Goal: Task Accomplishment & Management: Complete application form

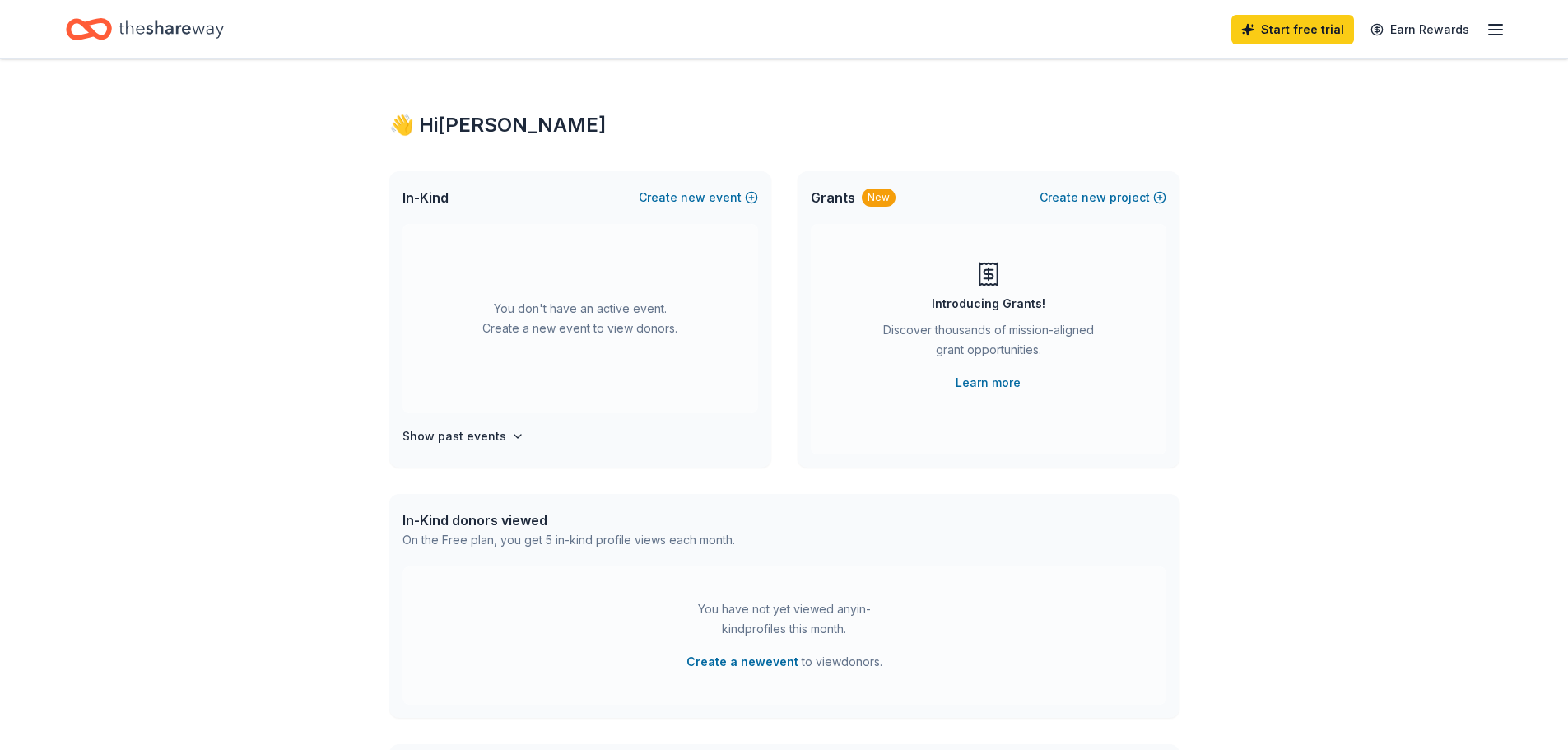
click at [197, 31] on icon "Home" at bounding box center [172, 28] width 106 height 18
click at [428, 202] on span "In-Kind" at bounding box center [425, 197] width 46 height 20
click at [1481, 23] on div "Start free trial Earn Rewards" at bounding box center [1368, 28] width 274 height 39
click at [1496, 26] on icon "button" at bounding box center [1495, 29] width 20 height 20
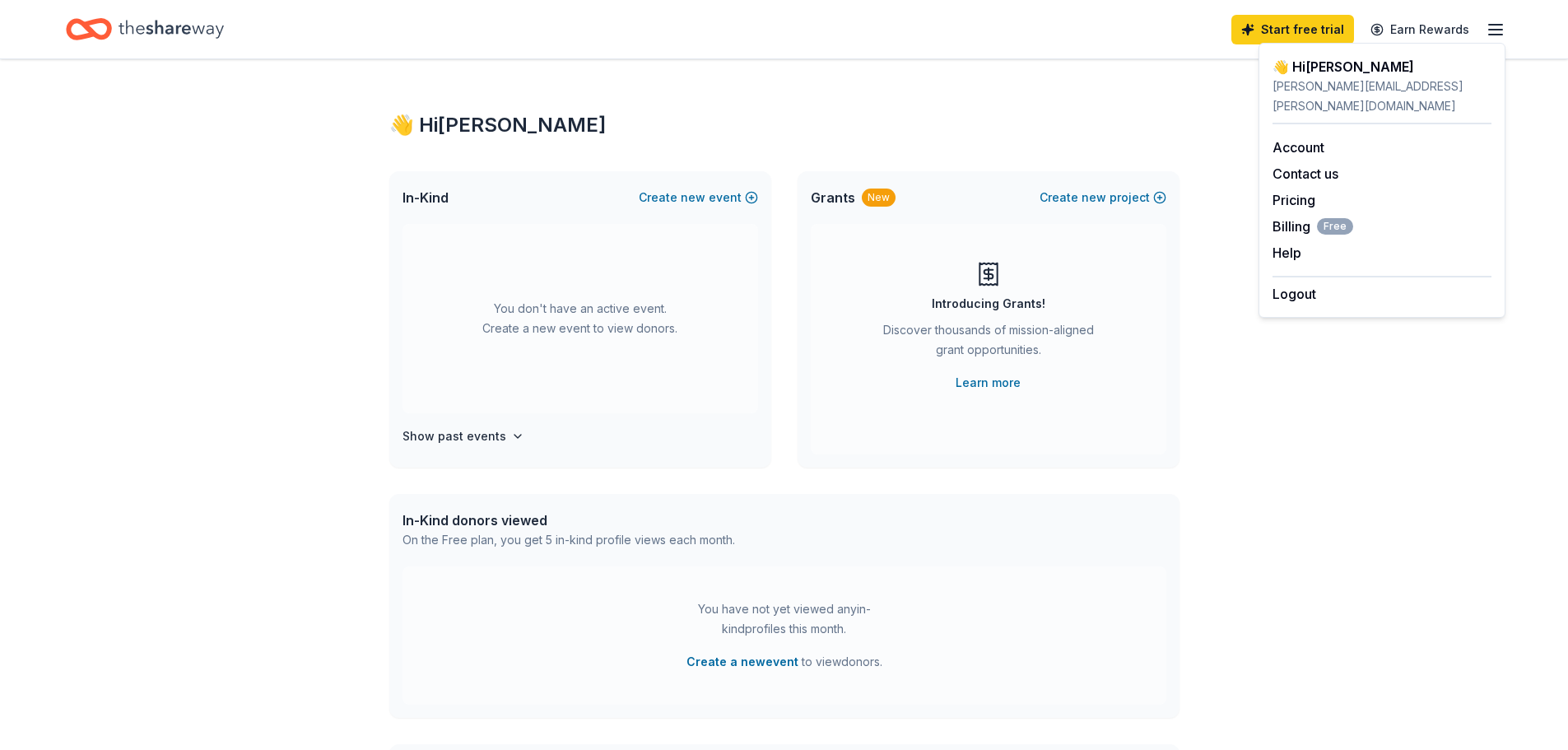
click at [1496, 26] on icon "button" at bounding box center [1495, 29] width 20 height 20
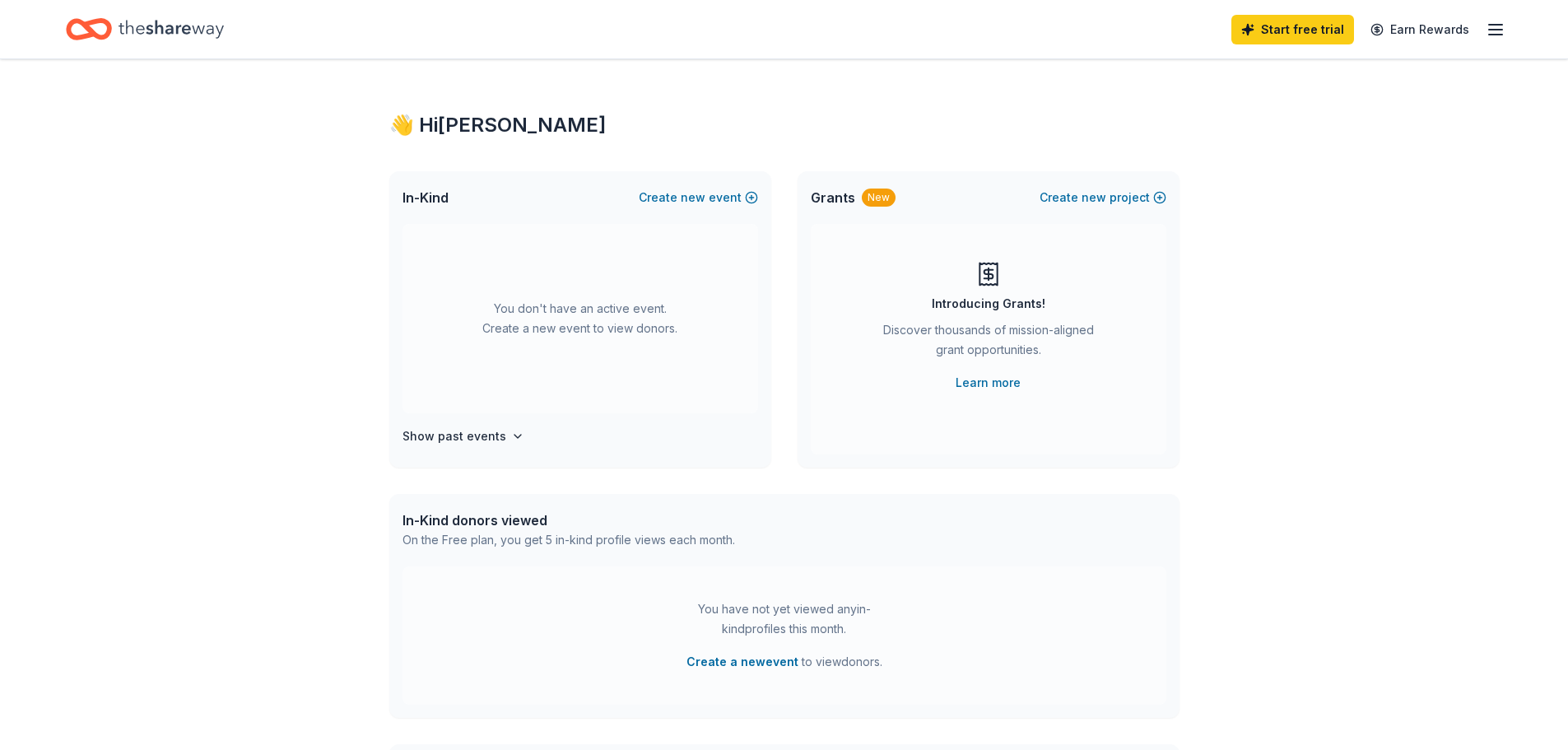
click at [432, 197] on span "In-Kind" at bounding box center [425, 197] width 46 height 20
click at [1089, 195] on span "new" at bounding box center [1094, 197] width 24 height 20
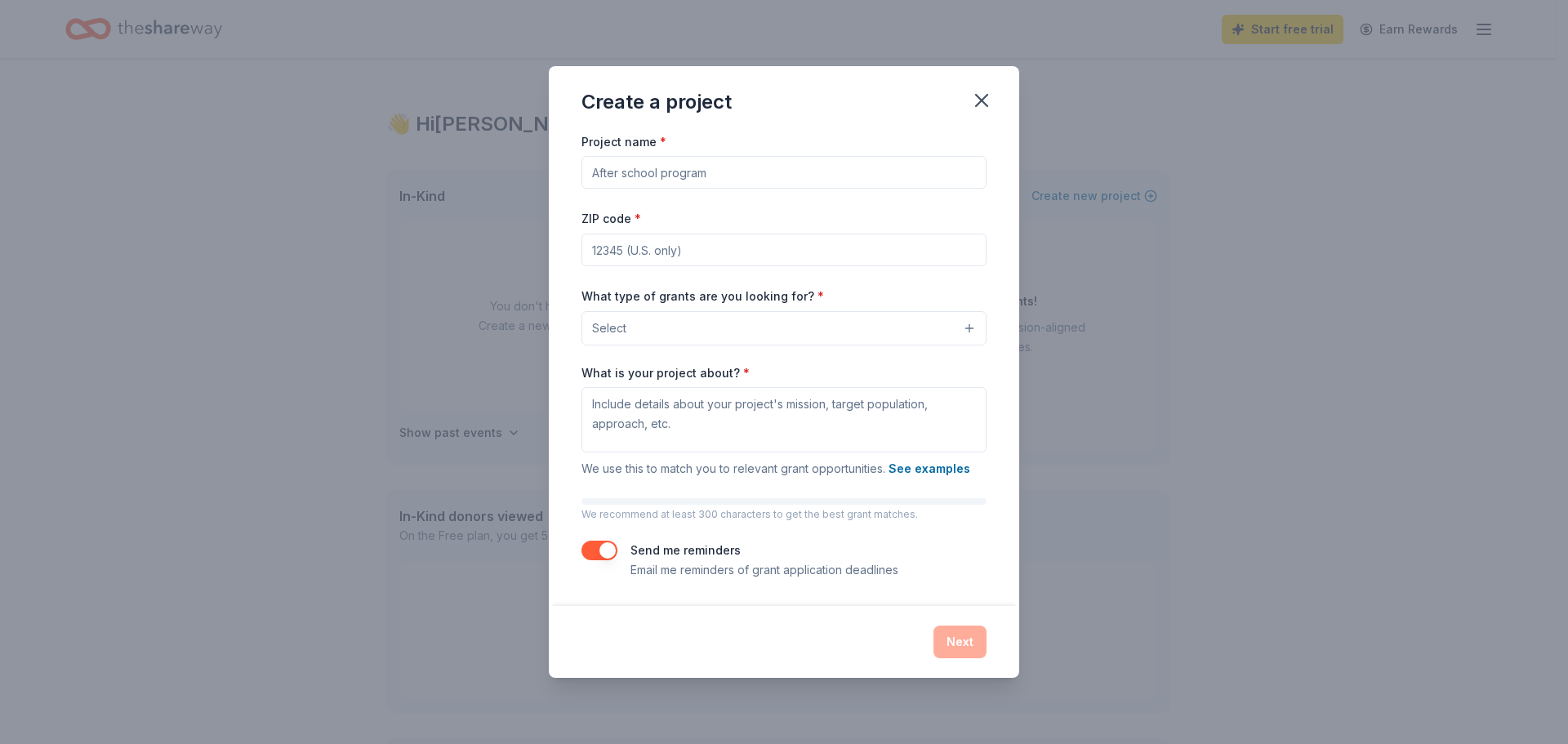
click at [842, 177] on input "Project name *" at bounding box center [784, 172] width 405 height 33
click at [973, 110] on icon "button" at bounding box center [982, 100] width 22 height 22
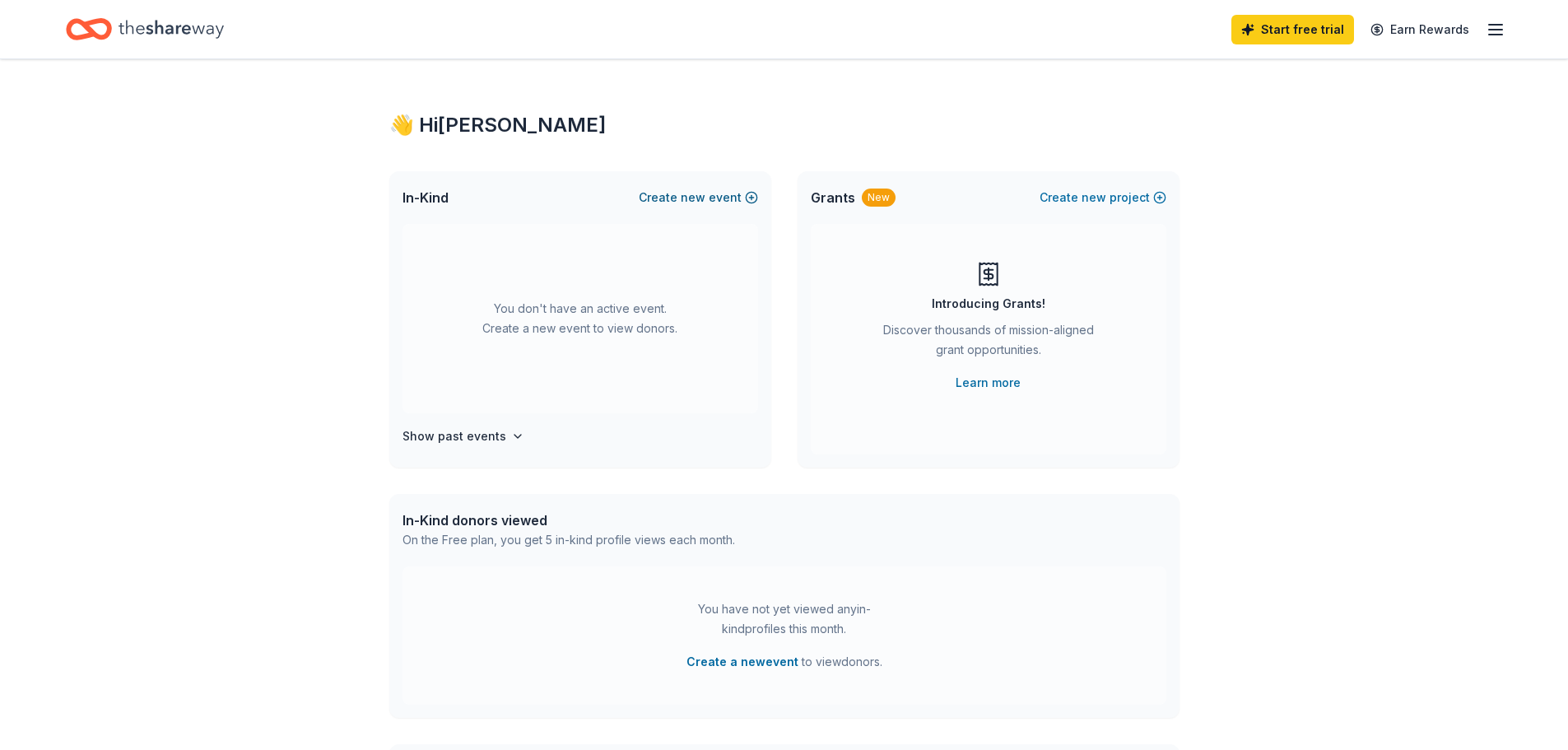
click at [704, 192] on span "new" at bounding box center [693, 197] width 24 height 20
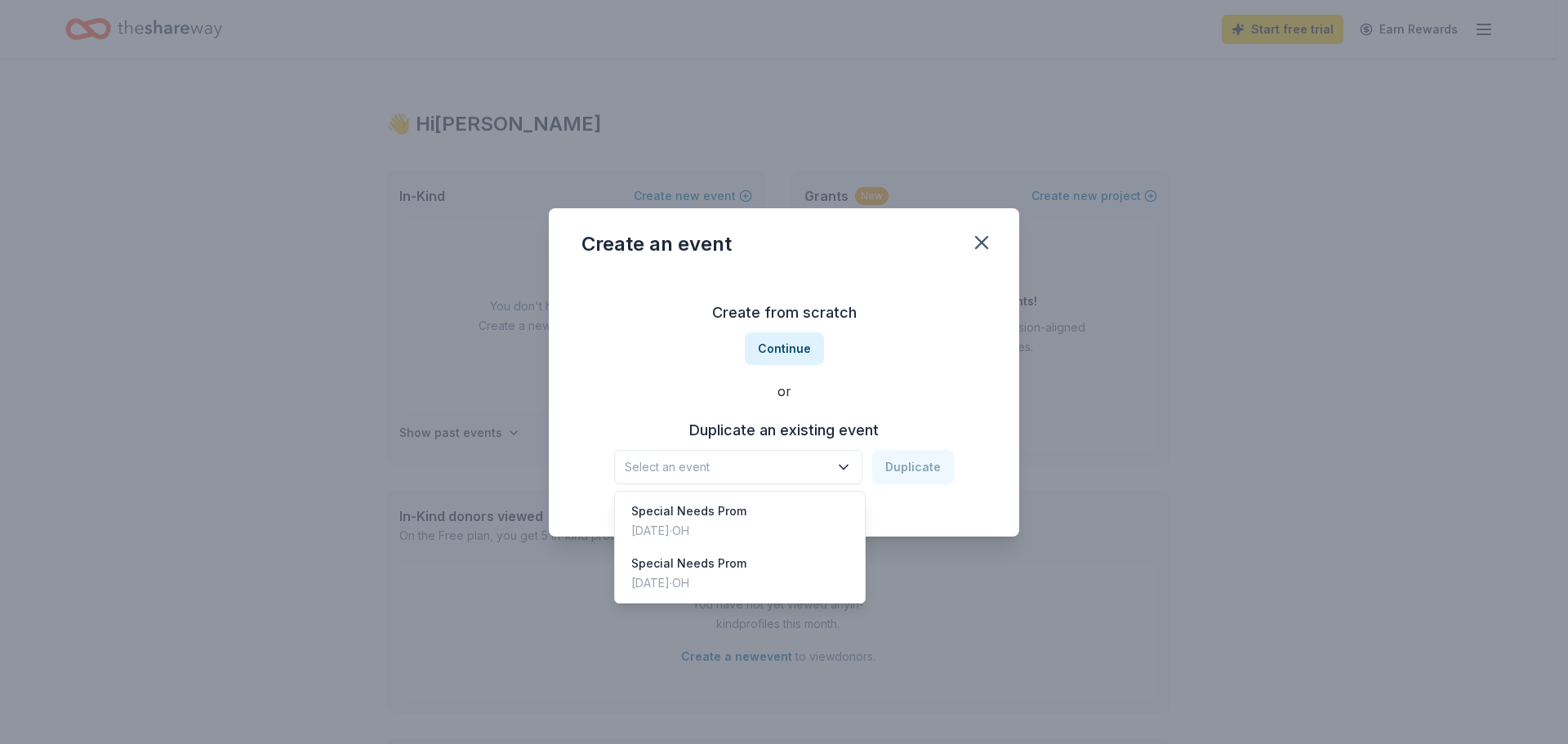
click at [784, 481] on button "Select an event" at bounding box center [739, 466] width 249 height 35
click at [769, 345] on div "Create from scratch Continue or Duplicate an existing event Select an event Dup…" at bounding box center [784, 392] width 405 height 236
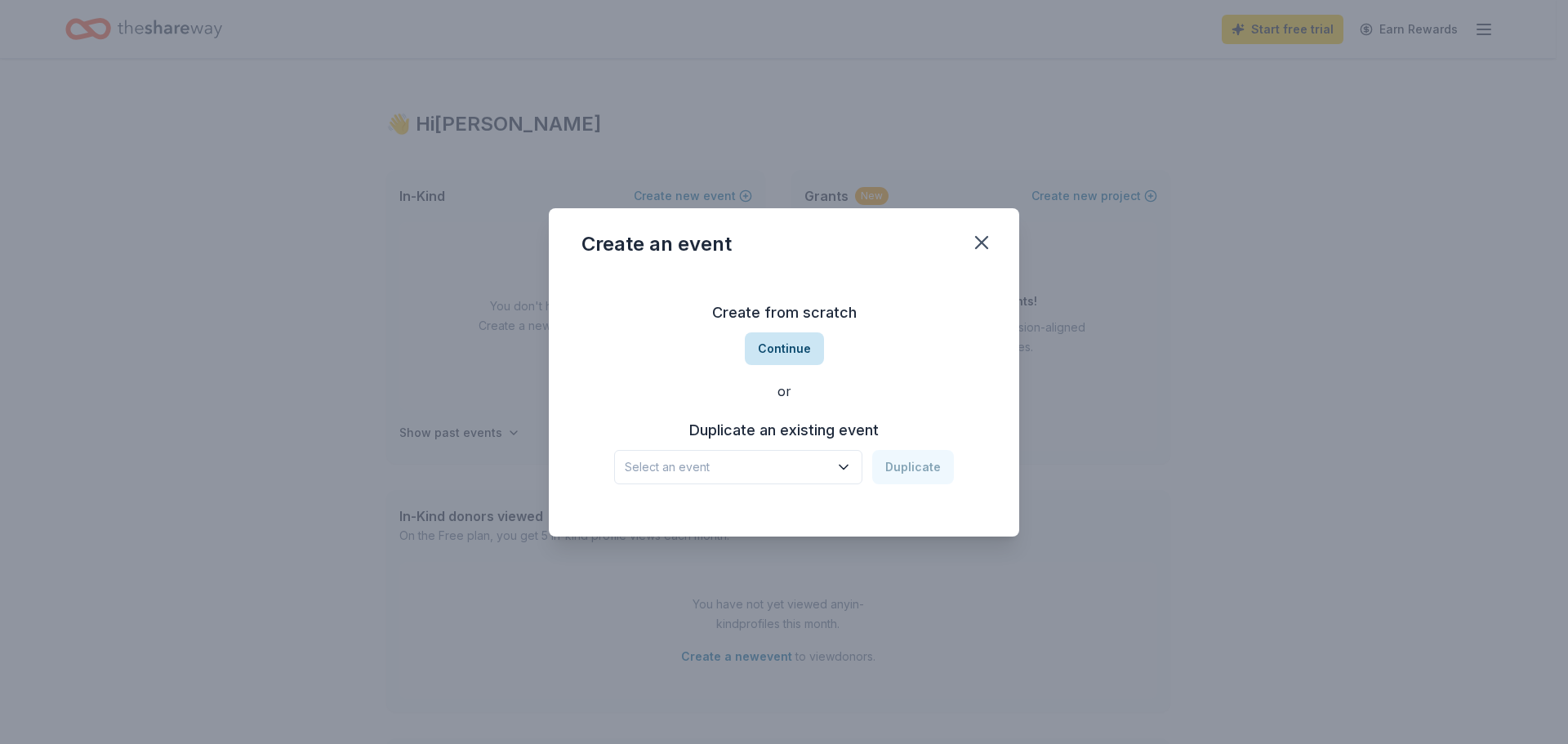
click at [769, 345] on button "Continue" at bounding box center [784, 349] width 79 height 33
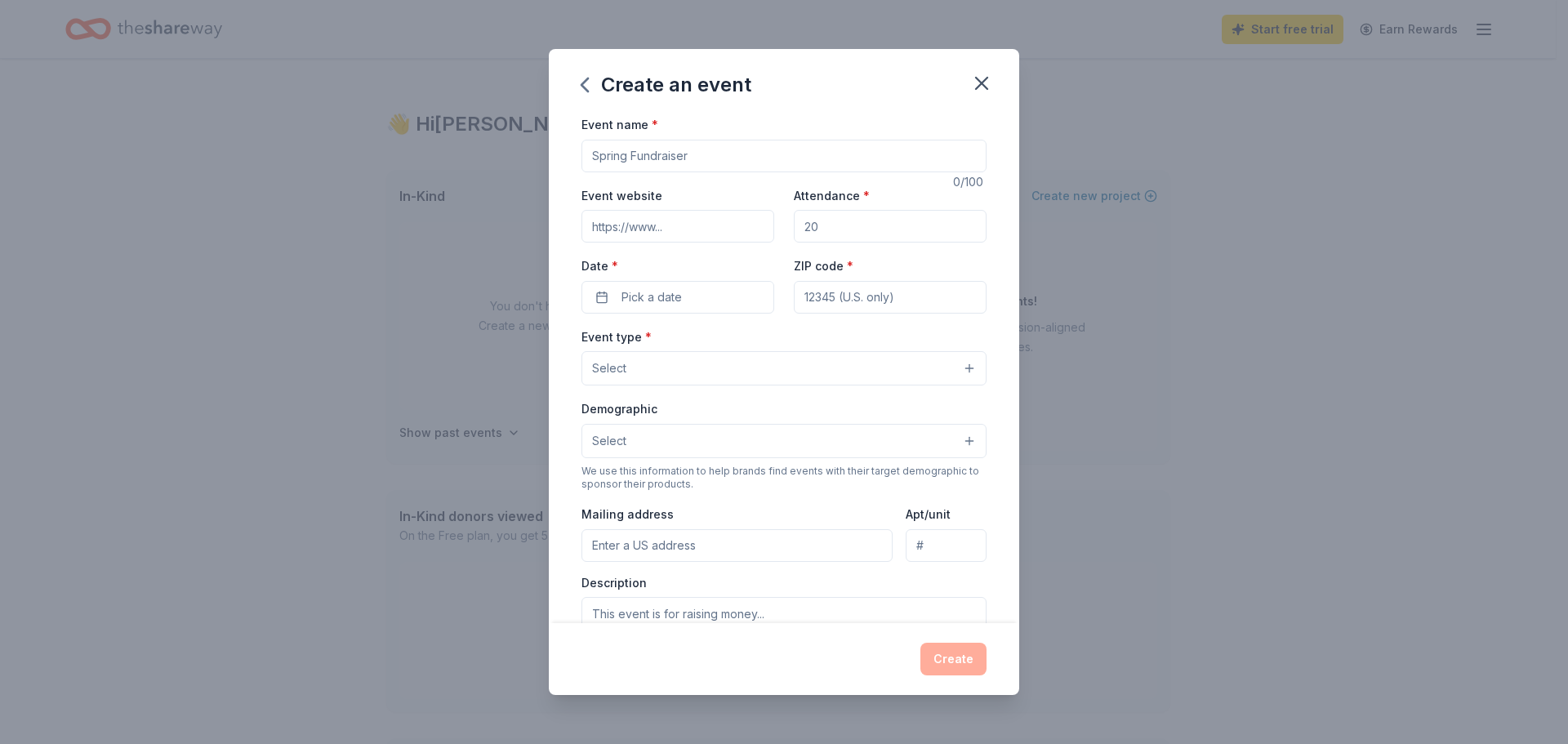
click at [632, 151] on input "Event name *" at bounding box center [784, 155] width 405 height 33
type input "Staff Trick or Treat"
click at [853, 229] on input "Attendance *" at bounding box center [890, 226] width 193 height 33
type input "100"
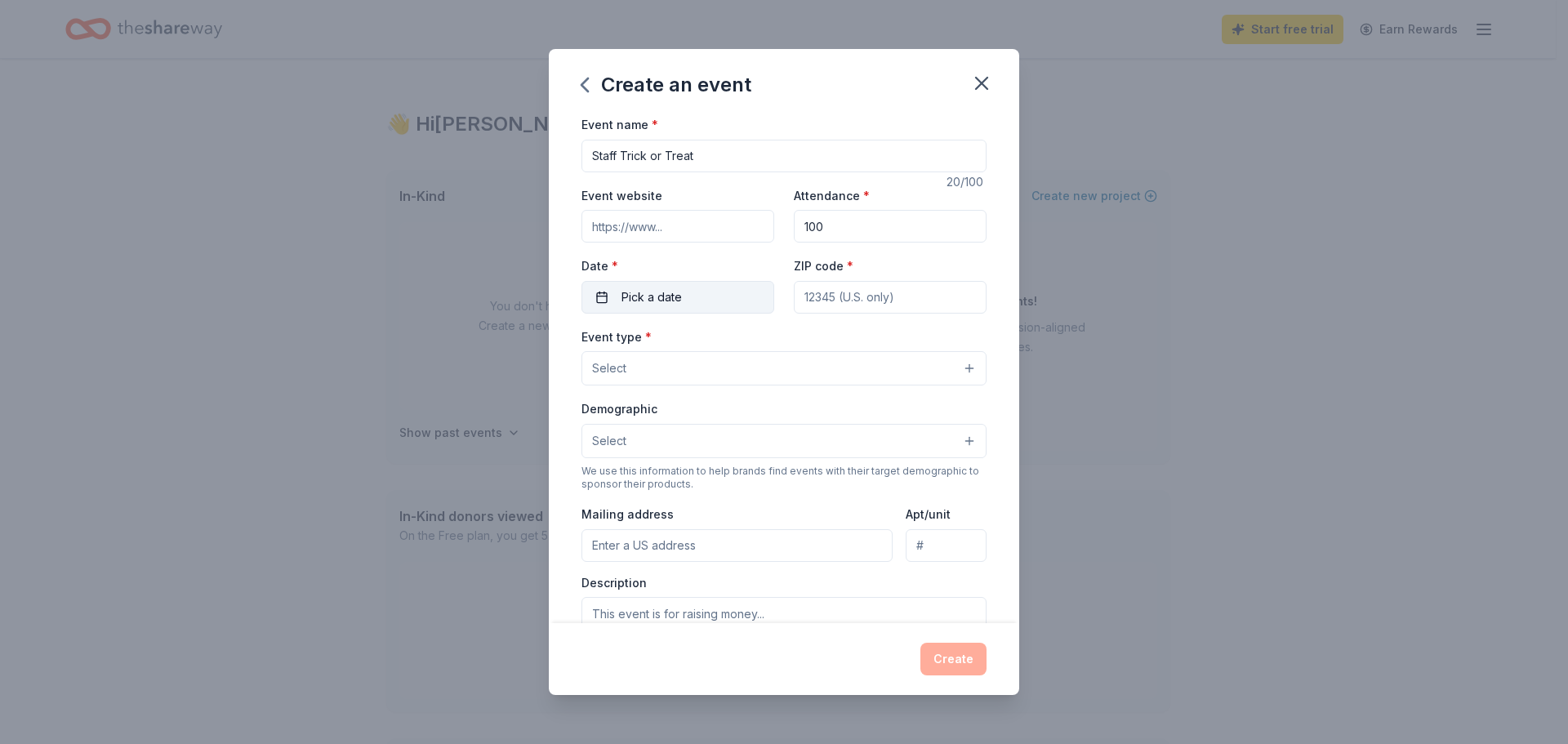
click at [660, 293] on span "Pick a date" at bounding box center [652, 296] width 61 height 20
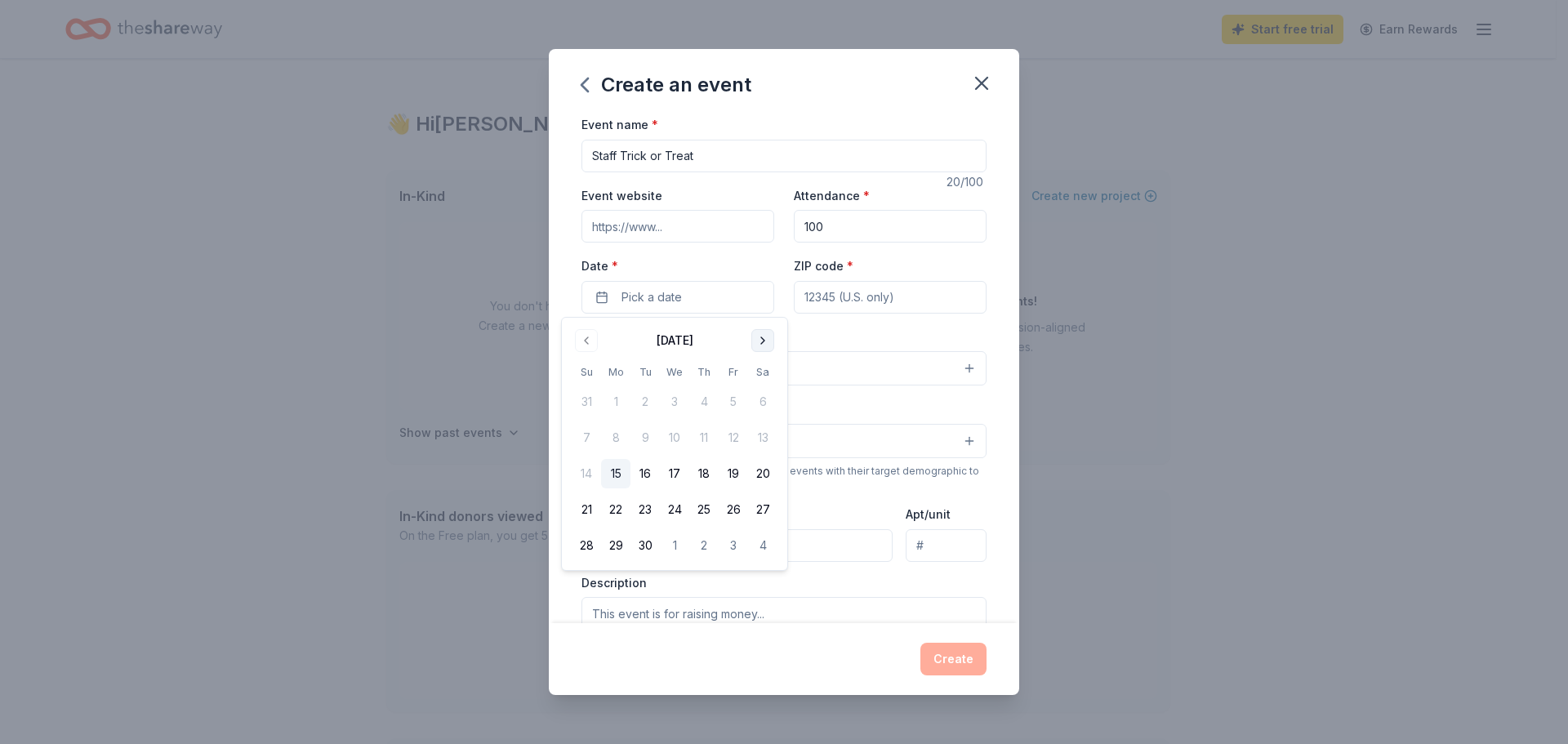
click at [757, 343] on button "Go to next month" at bounding box center [763, 340] width 22 height 22
click at [641, 547] on button "28" at bounding box center [644, 545] width 29 height 29
click at [850, 307] on input "ZIP code *" at bounding box center [890, 297] width 193 height 33
type input "45440"
click at [669, 355] on button "Select" at bounding box center [784, 368] width 405 height 35
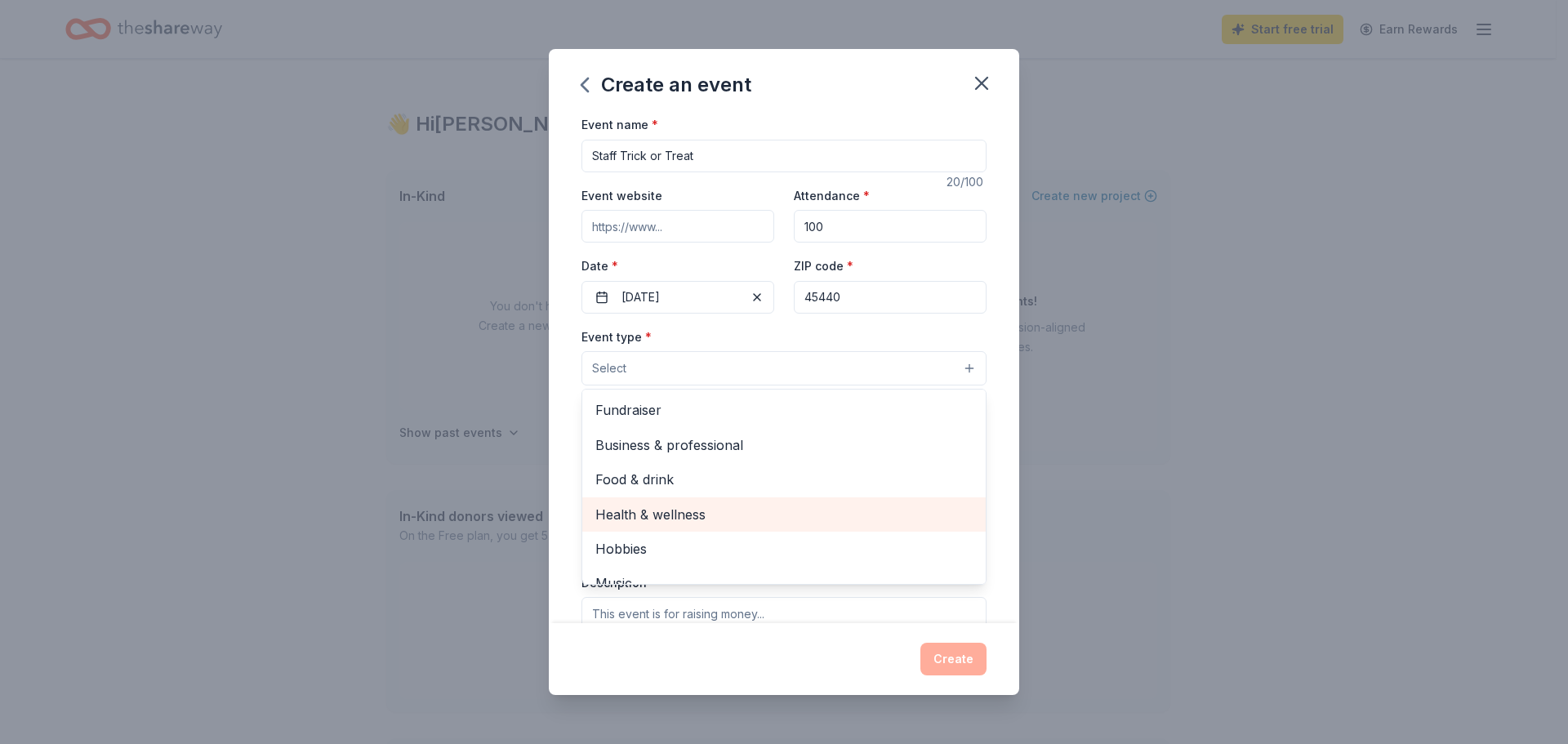
scroll to position [55, 0]
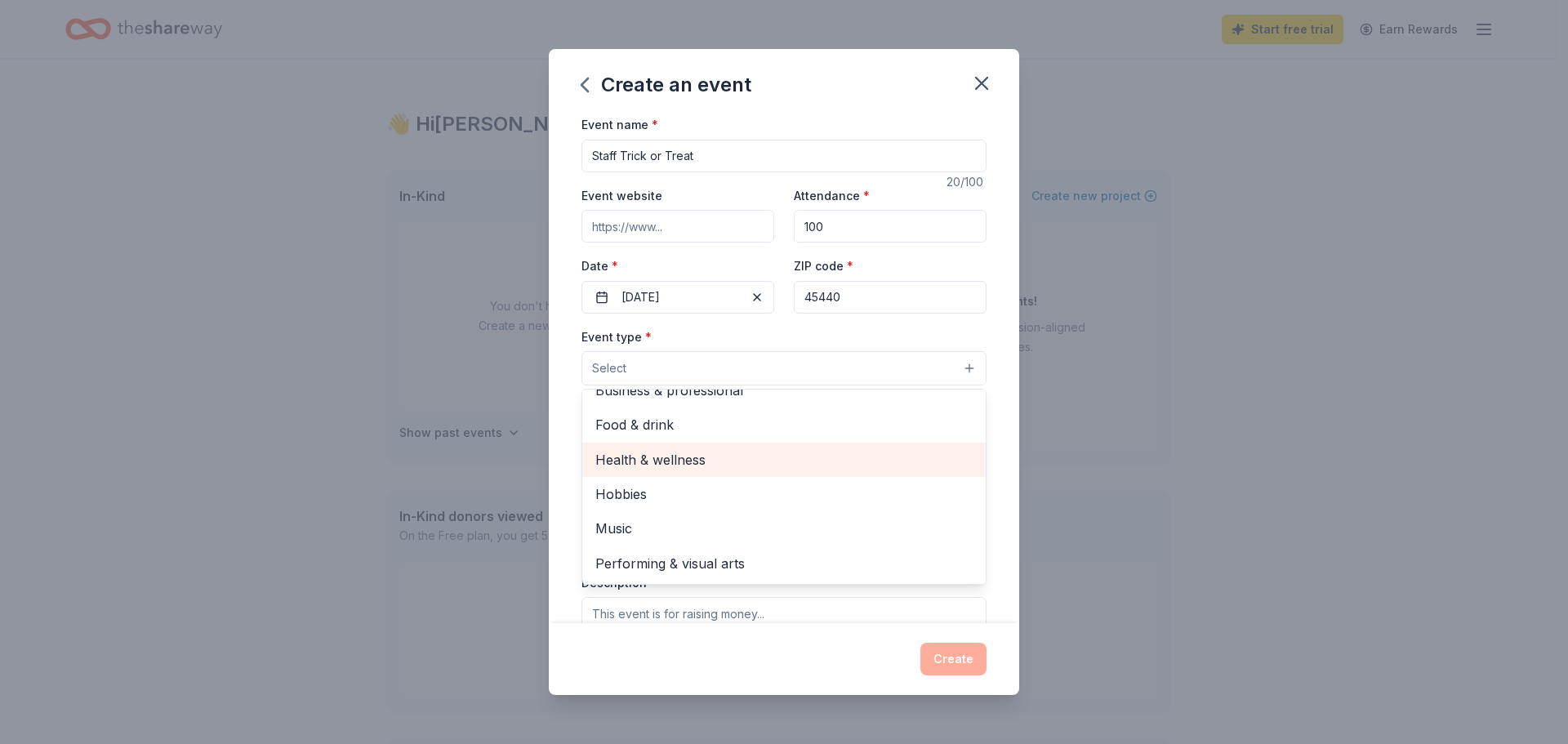
click at [737, 457] on span "Health & wellness" at bounding box center [784, 459] width 378 height 21
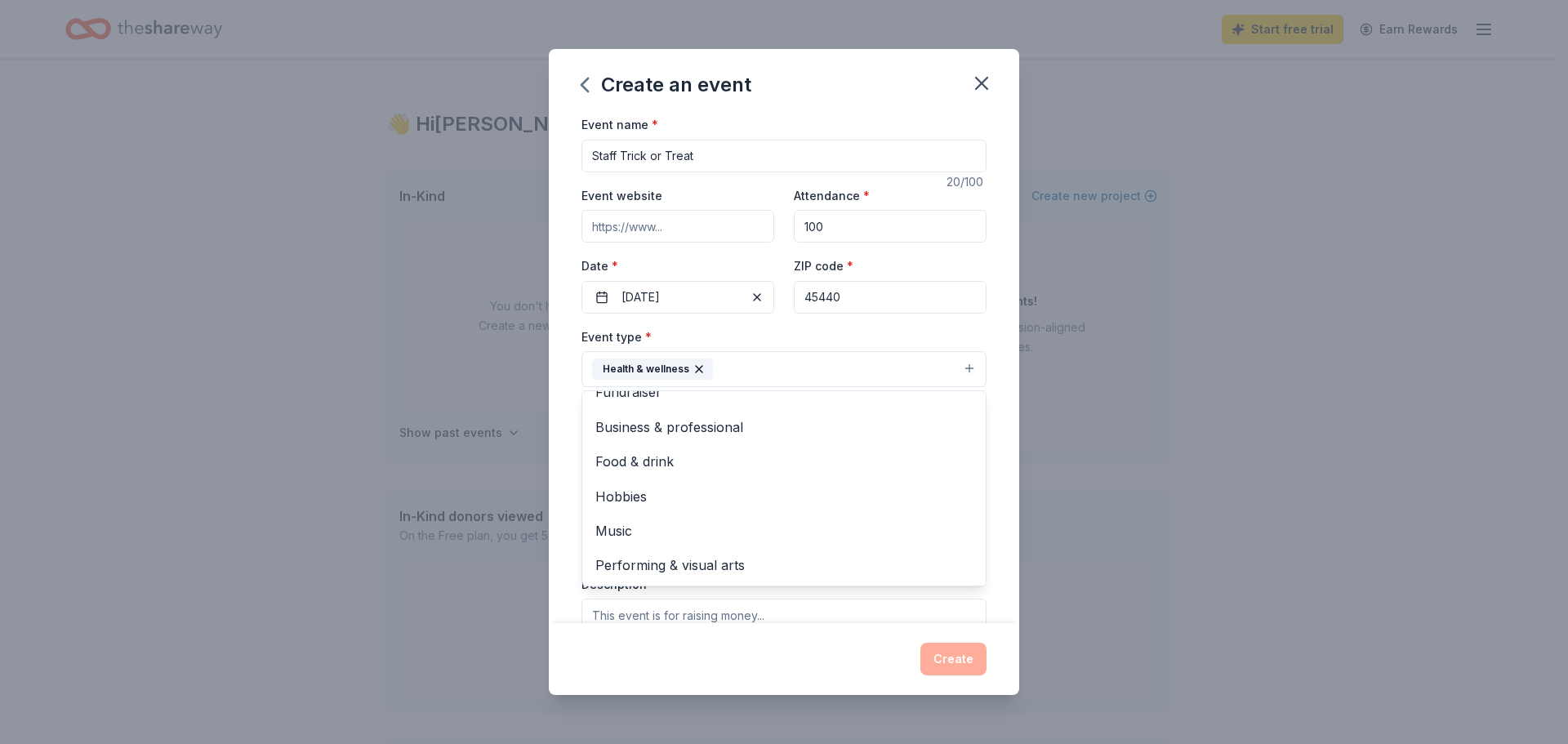
click at [973, 337] on div "Event type * Health & wellness Fundraiser Business & professional Food & drink …" at bounding box center [784, 357] width 405 height 62
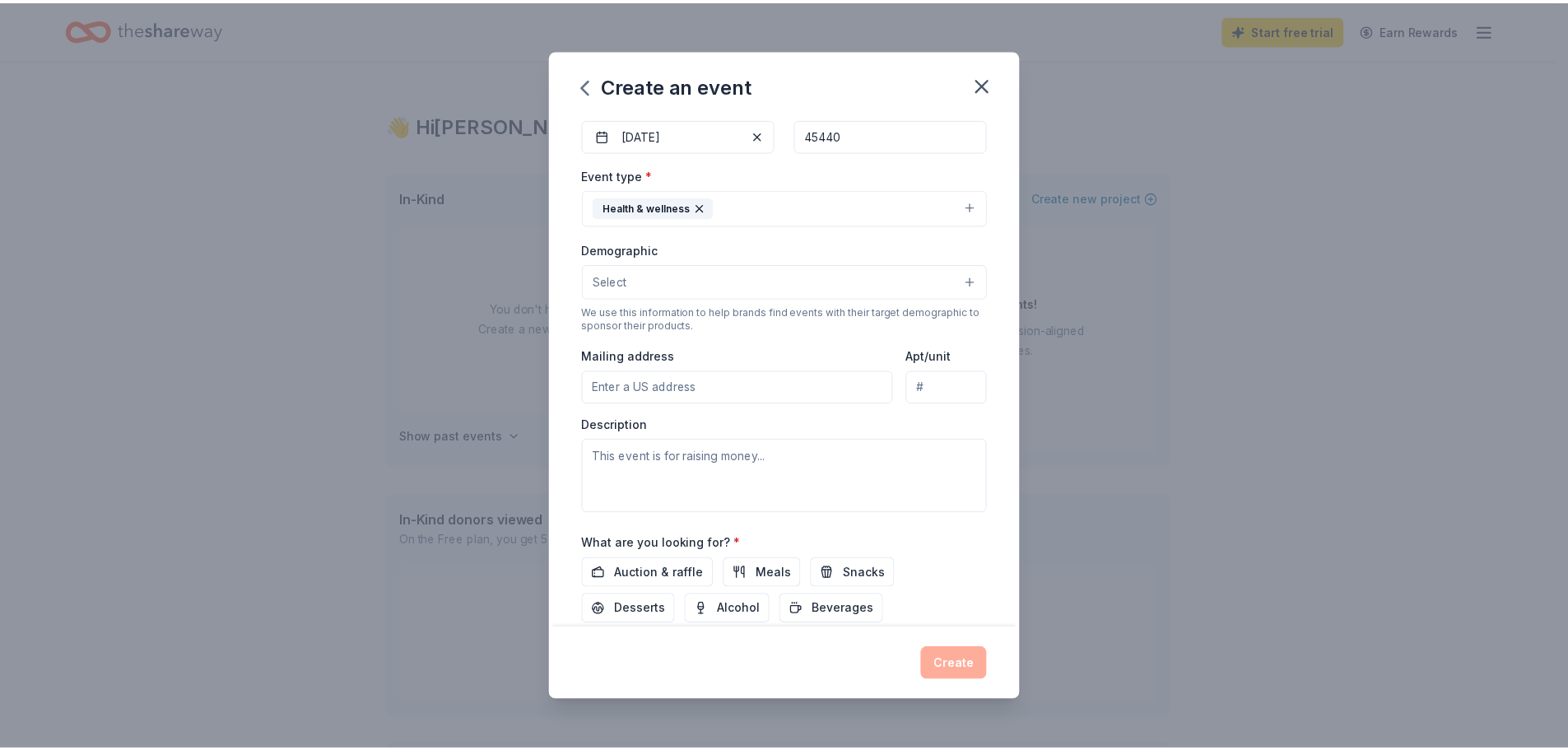
scroll to position [276, 0]
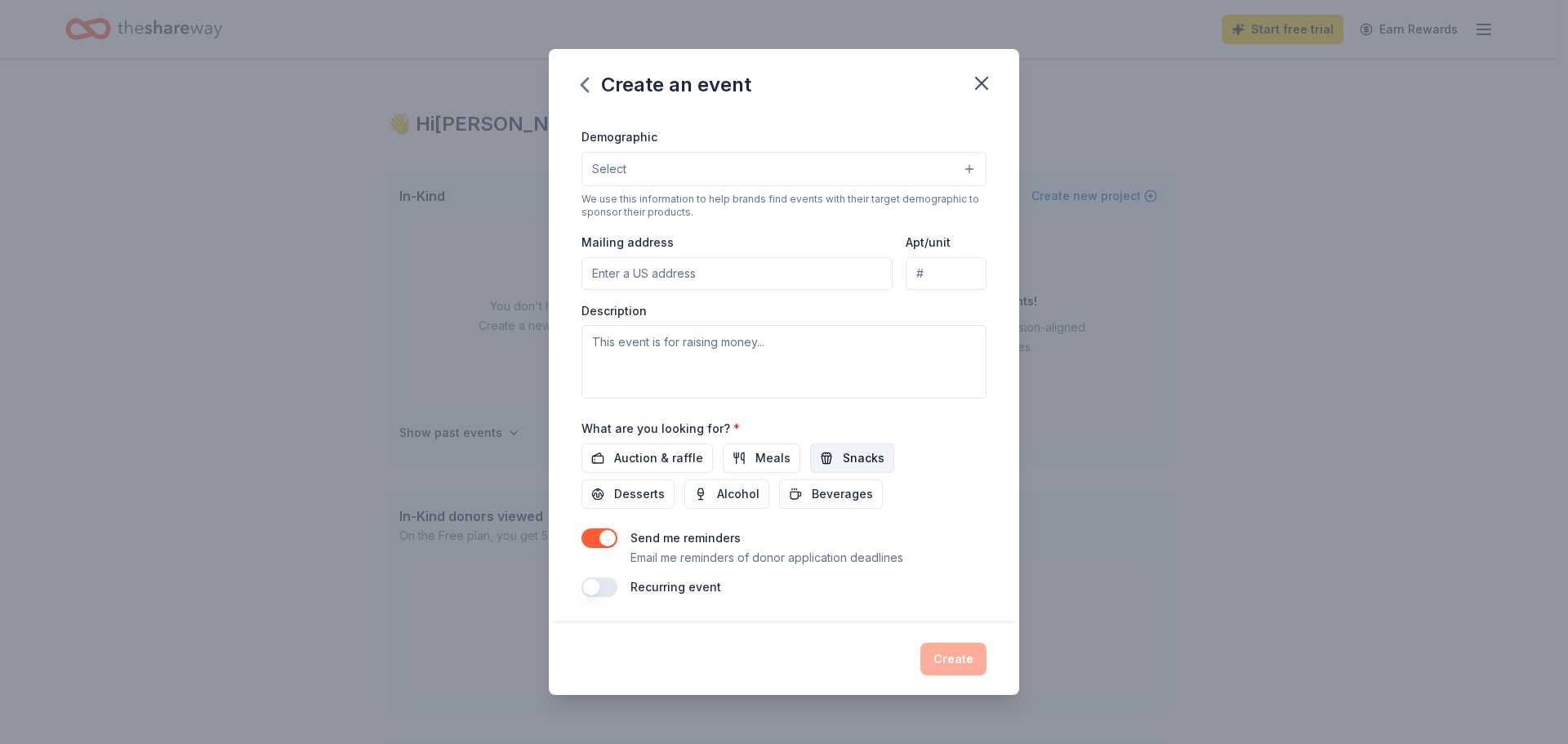
click at [843, 464] on span "Snacks" at bounding box center [864, 458] width 42 height 20
click at [838, 487] on span "Beverages" at bounding box center [842, 494] width 62 height 20
click at [680, 467] on span "Auction & raffle" at bounding box center [658, 458] width 89 height 20
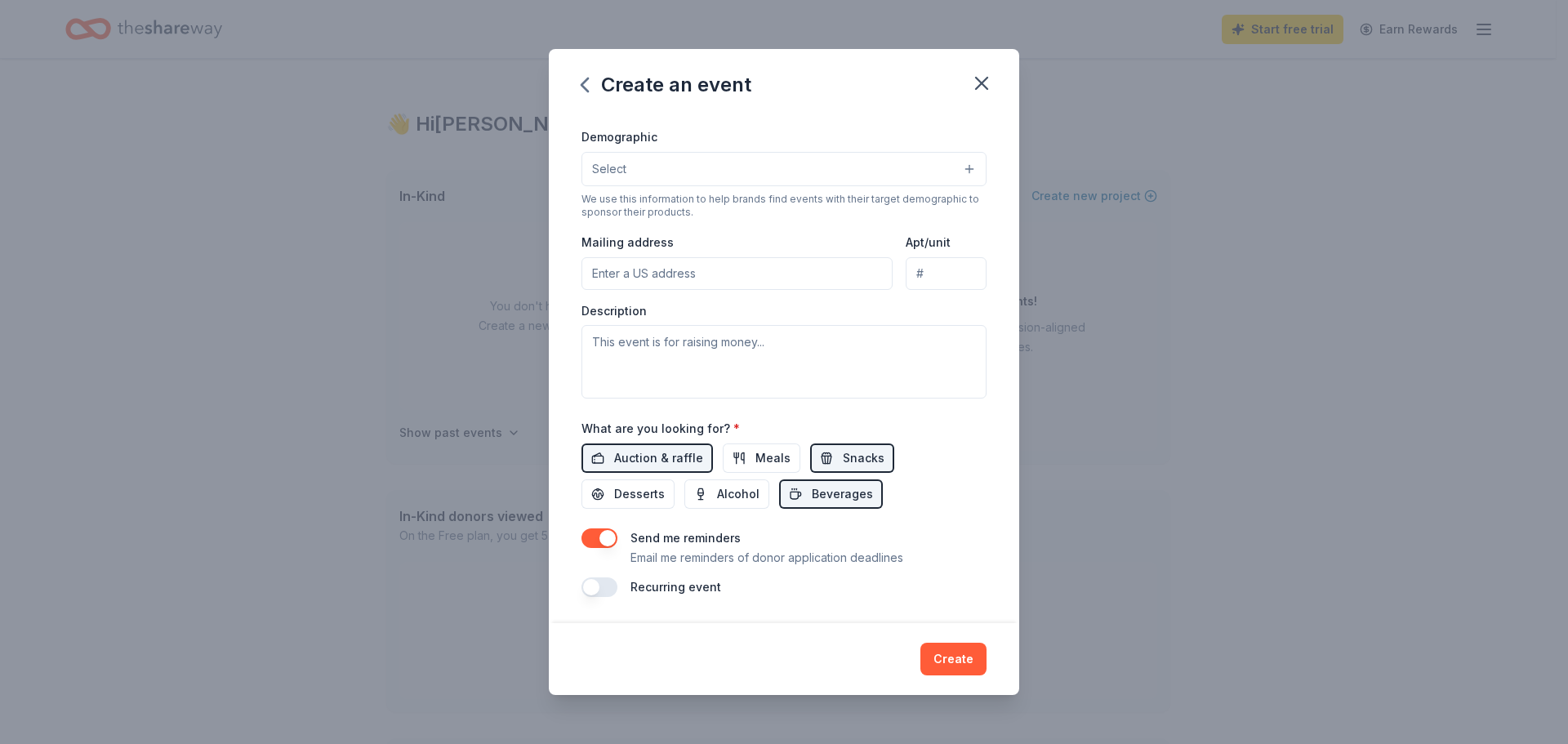
click at [608, 540] on button "button" at bounding box center [599, 537] width 36 height 20
click at [929, 650] on button "Create" at bounding box center [954, 658] width 66 height 33
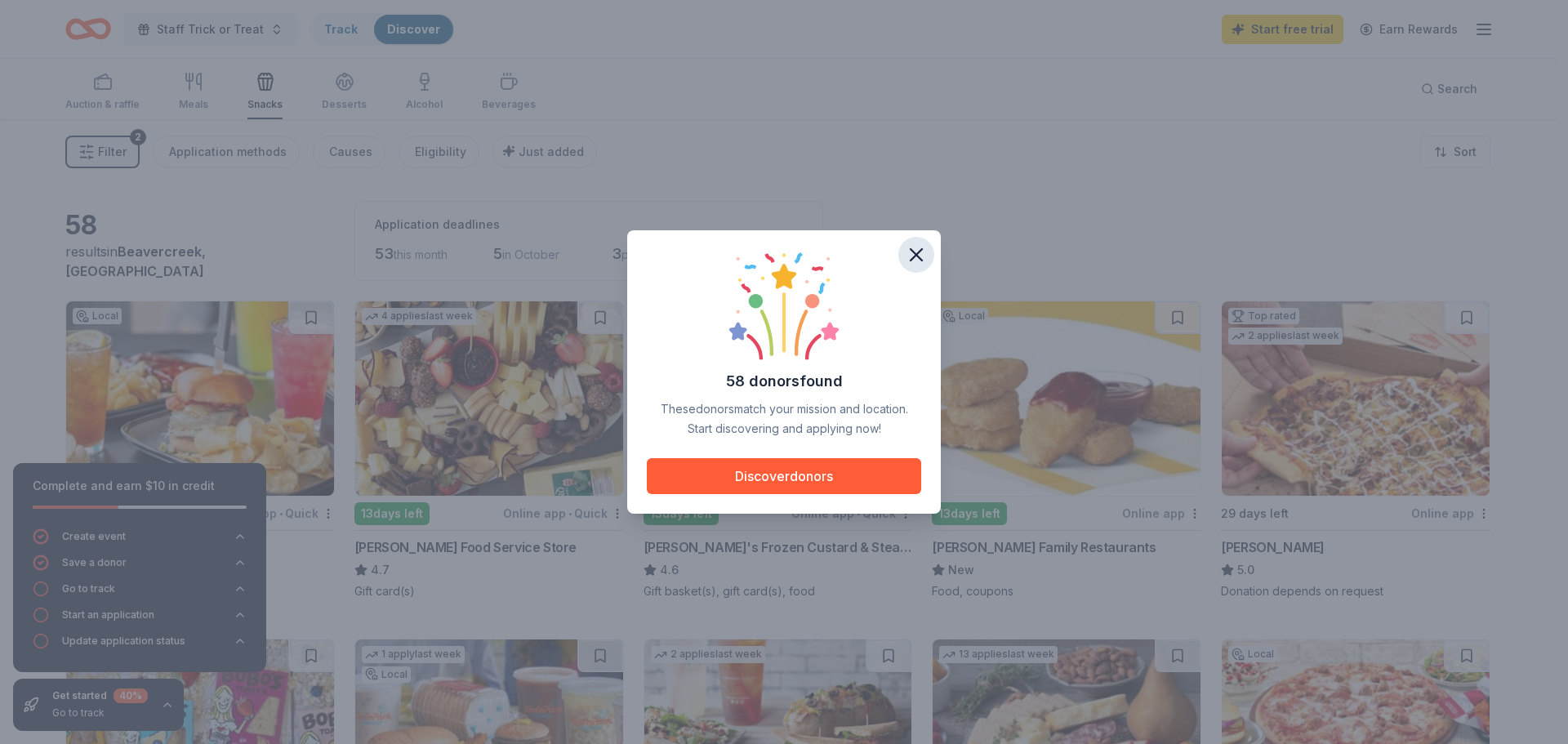
click at [921, 247] on icon "button" at bounding box center [916, 254] width 22 height 22
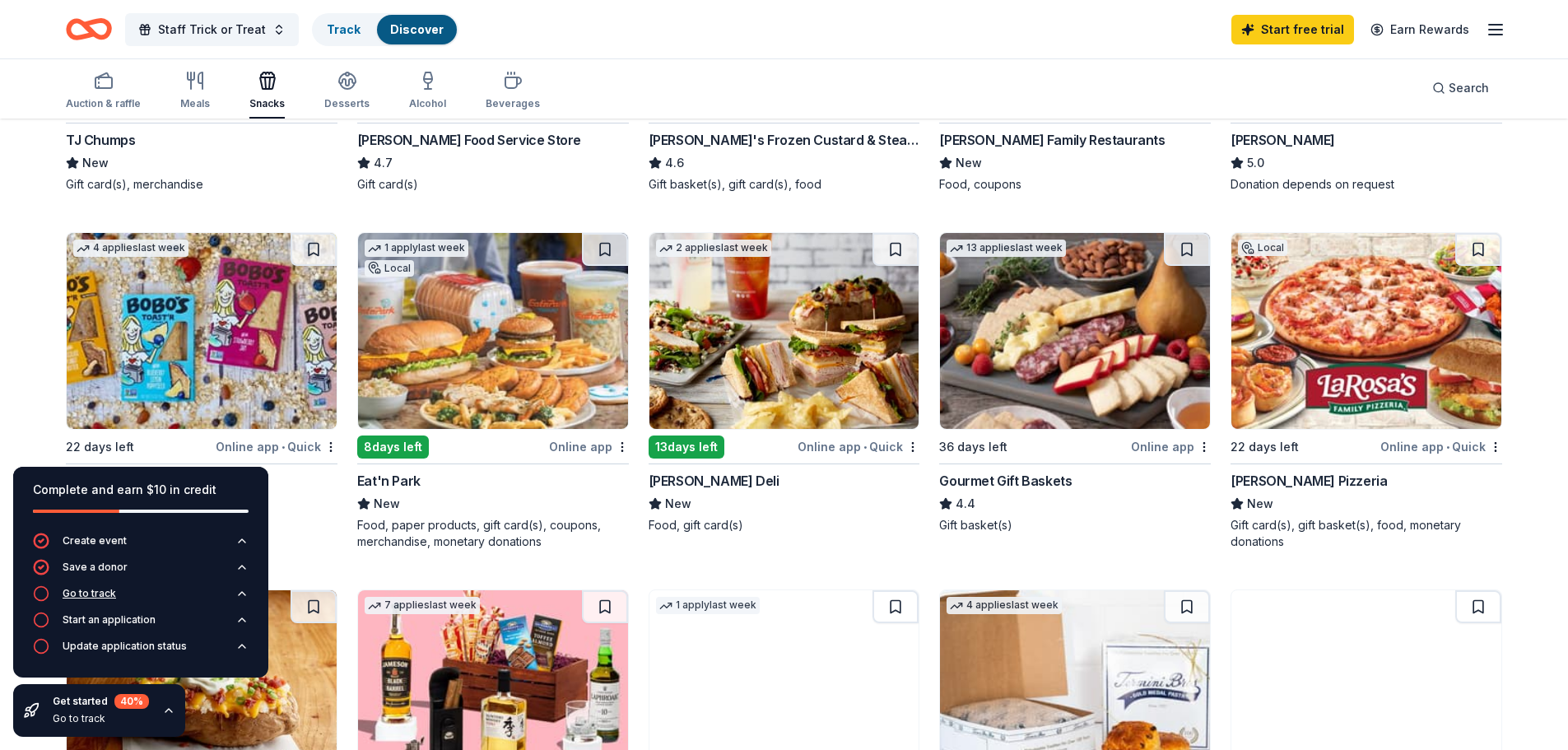
scroll to position [494, 0]
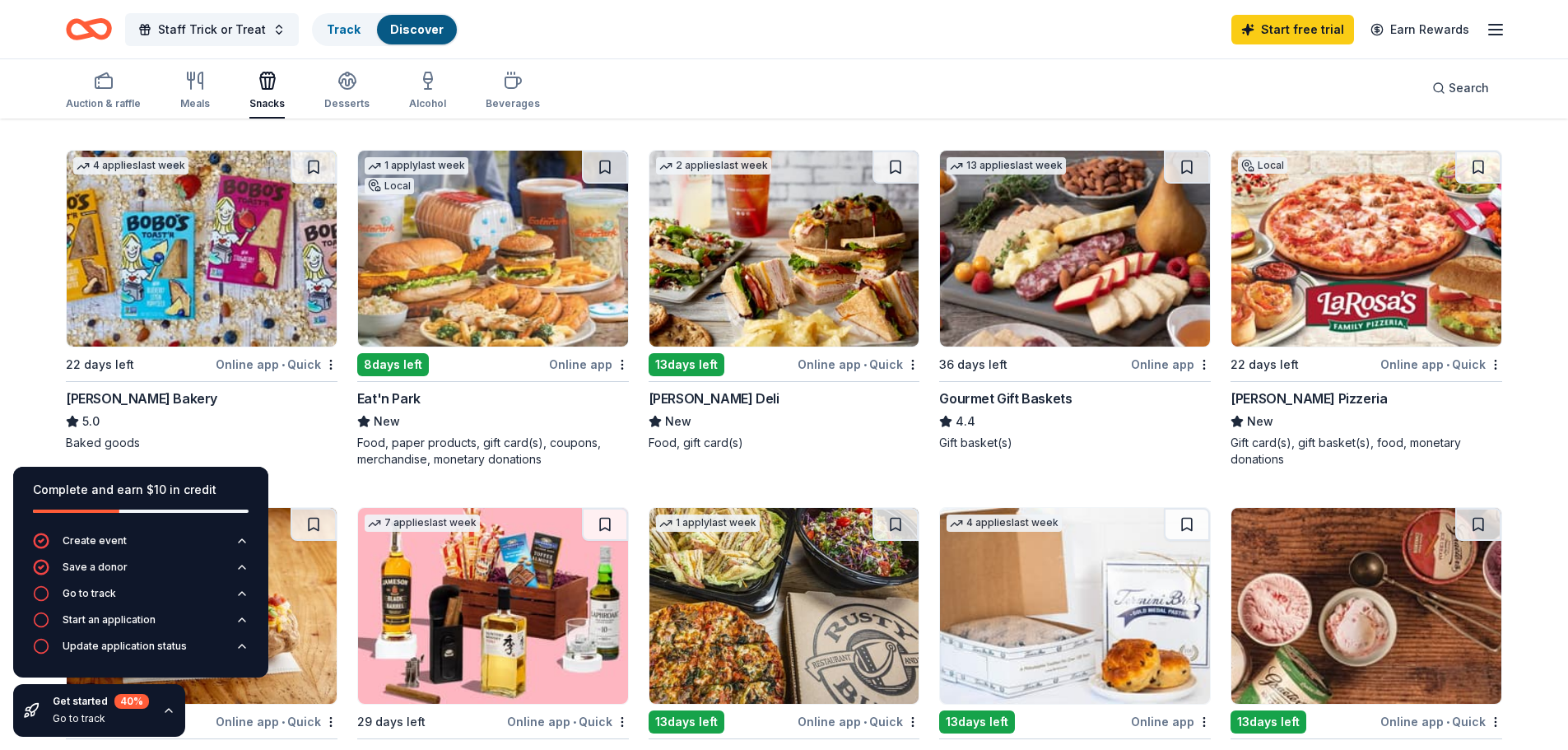
click at [241, 284] on img at bounding box center [202, 249] width 270 height 196
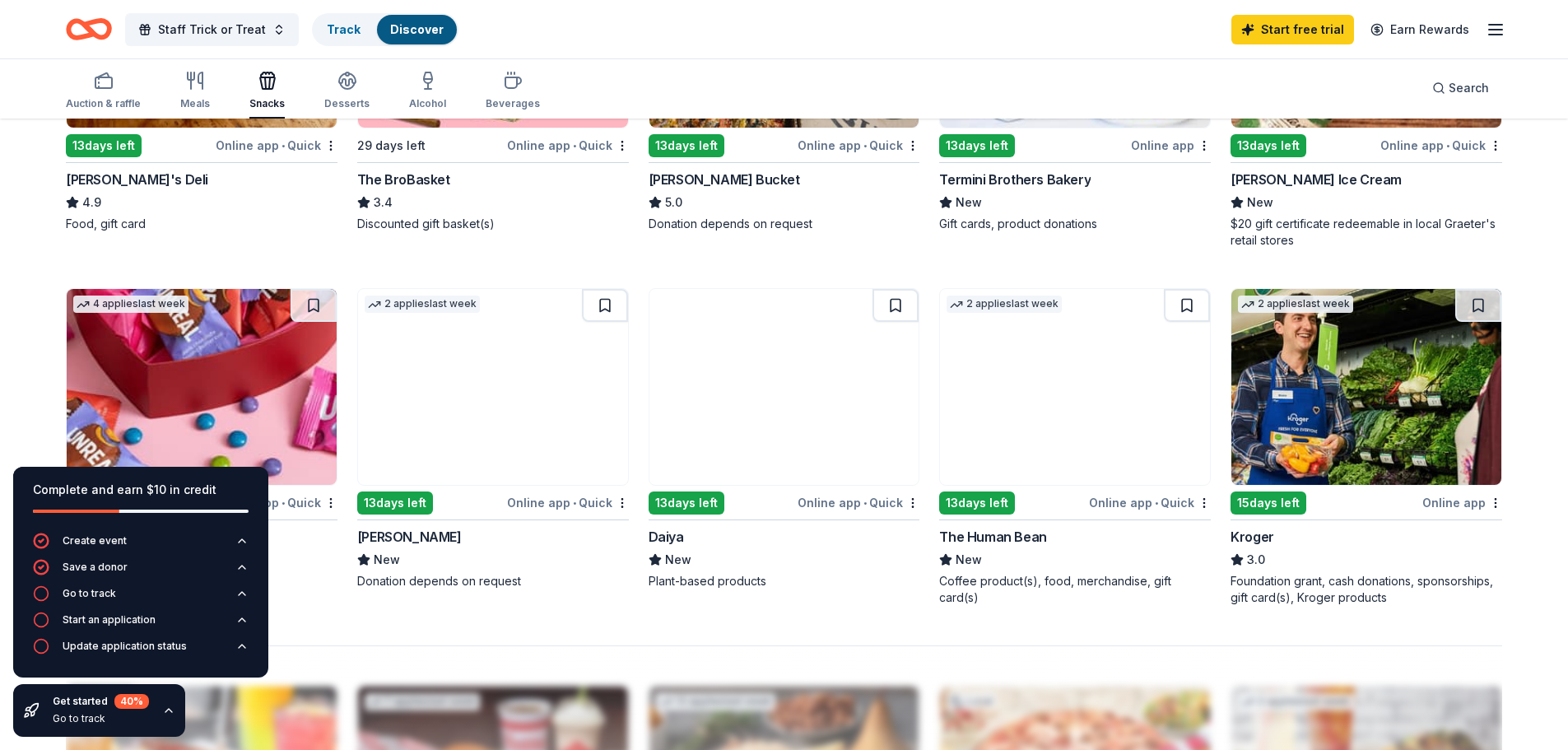
scroll to position [1234, 0]
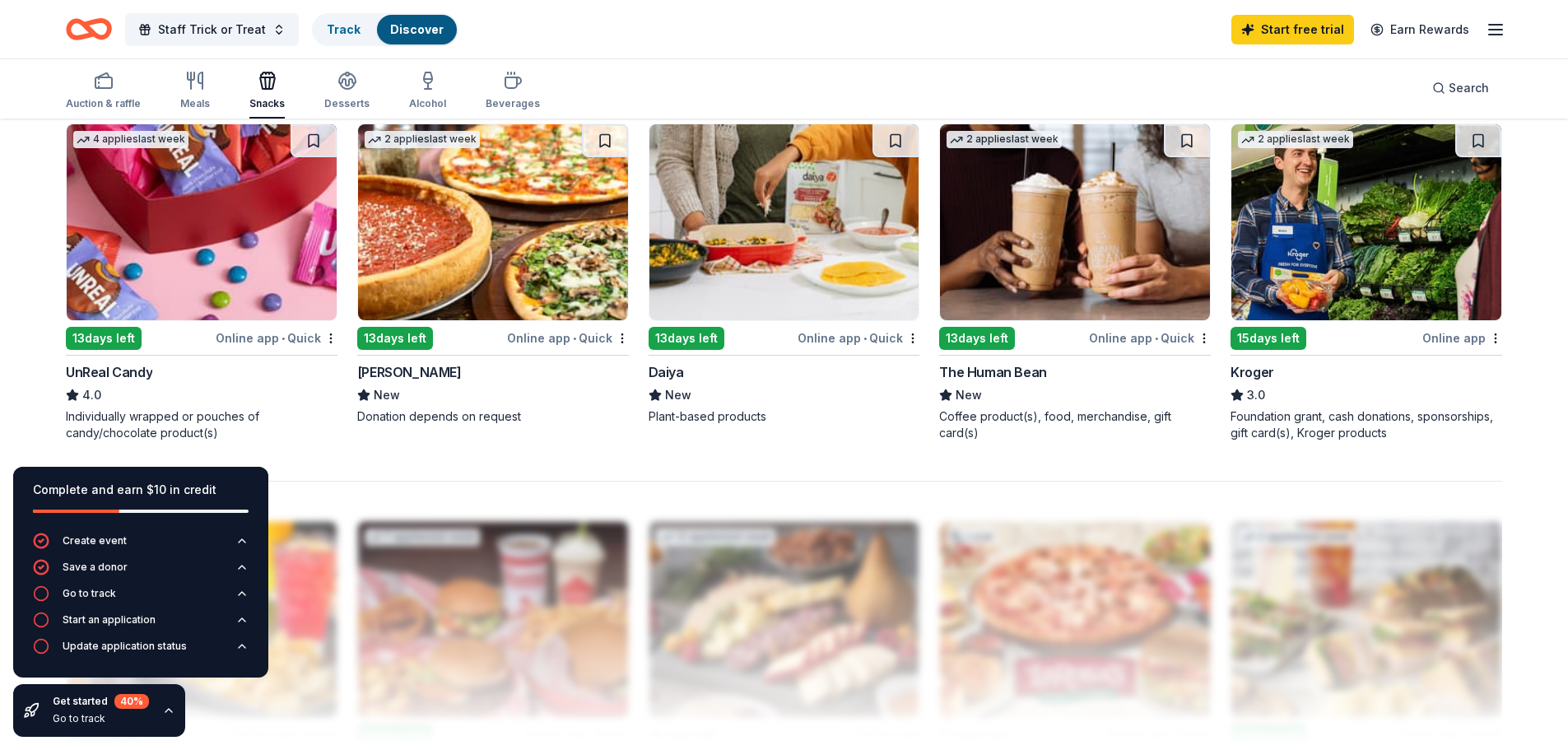
click at [149, 250] on img at bounding box center [202, 222] width 270 height 196
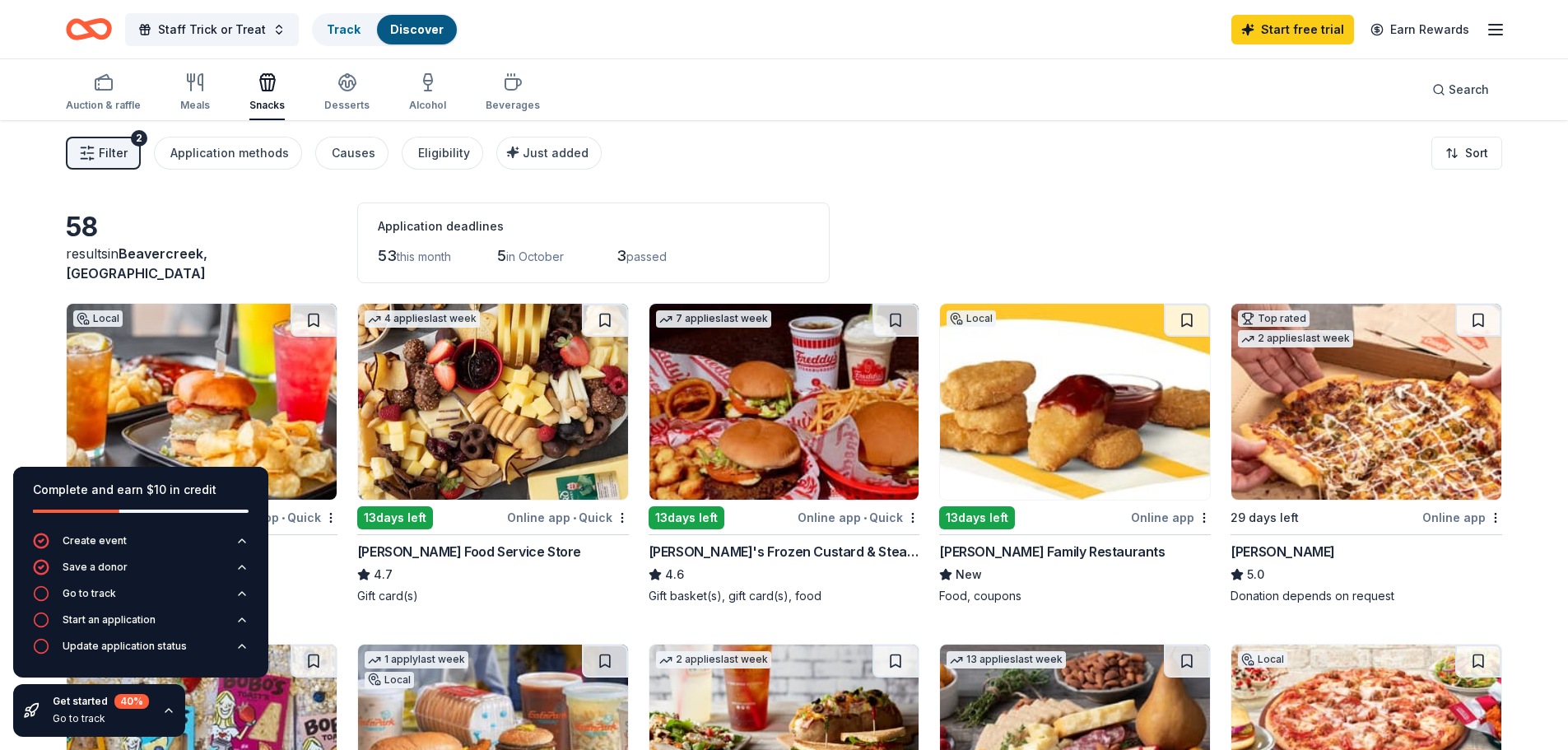
scroll to position [82, 0]
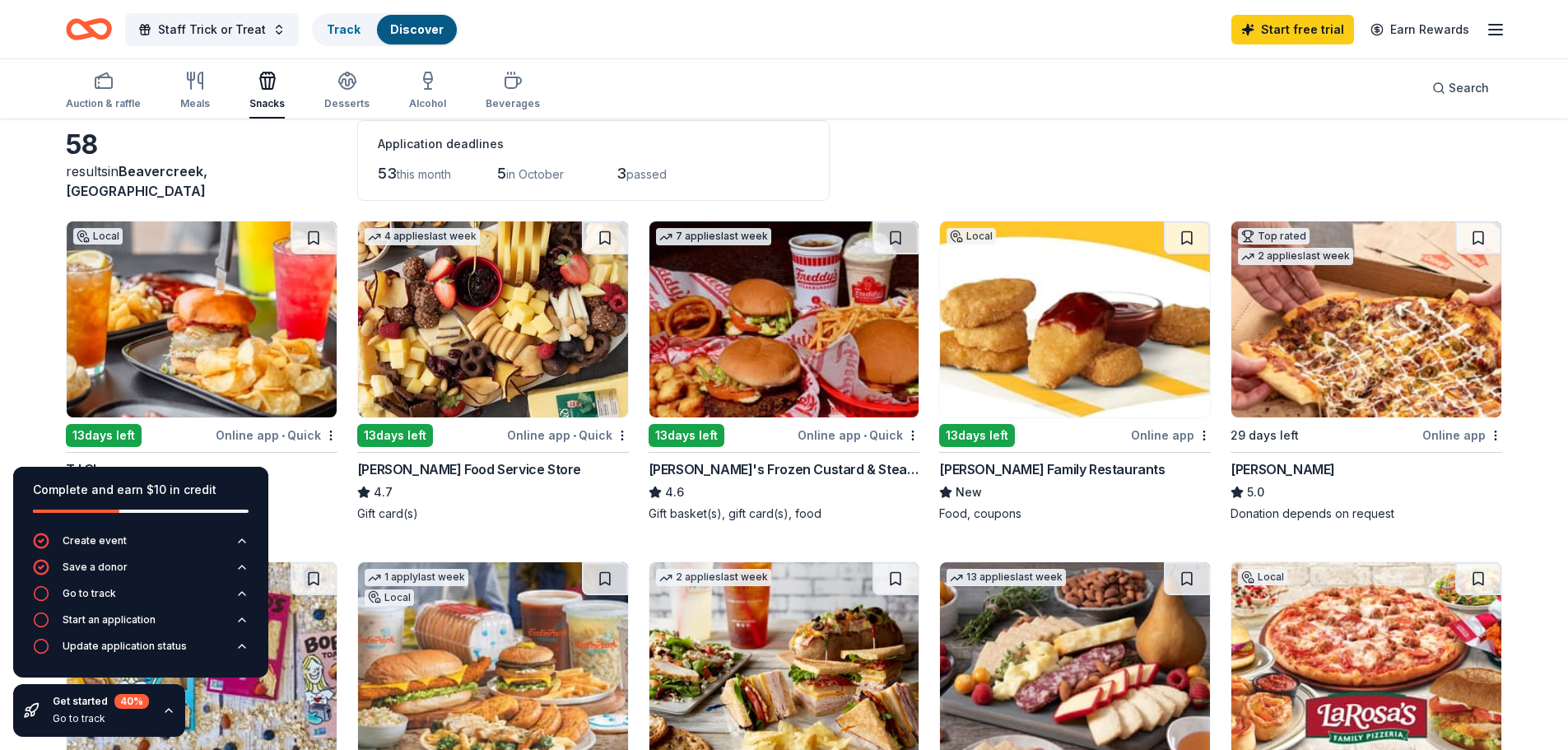
click at [492, 350] on img at bounding box center [493, 319] width 270 height 196
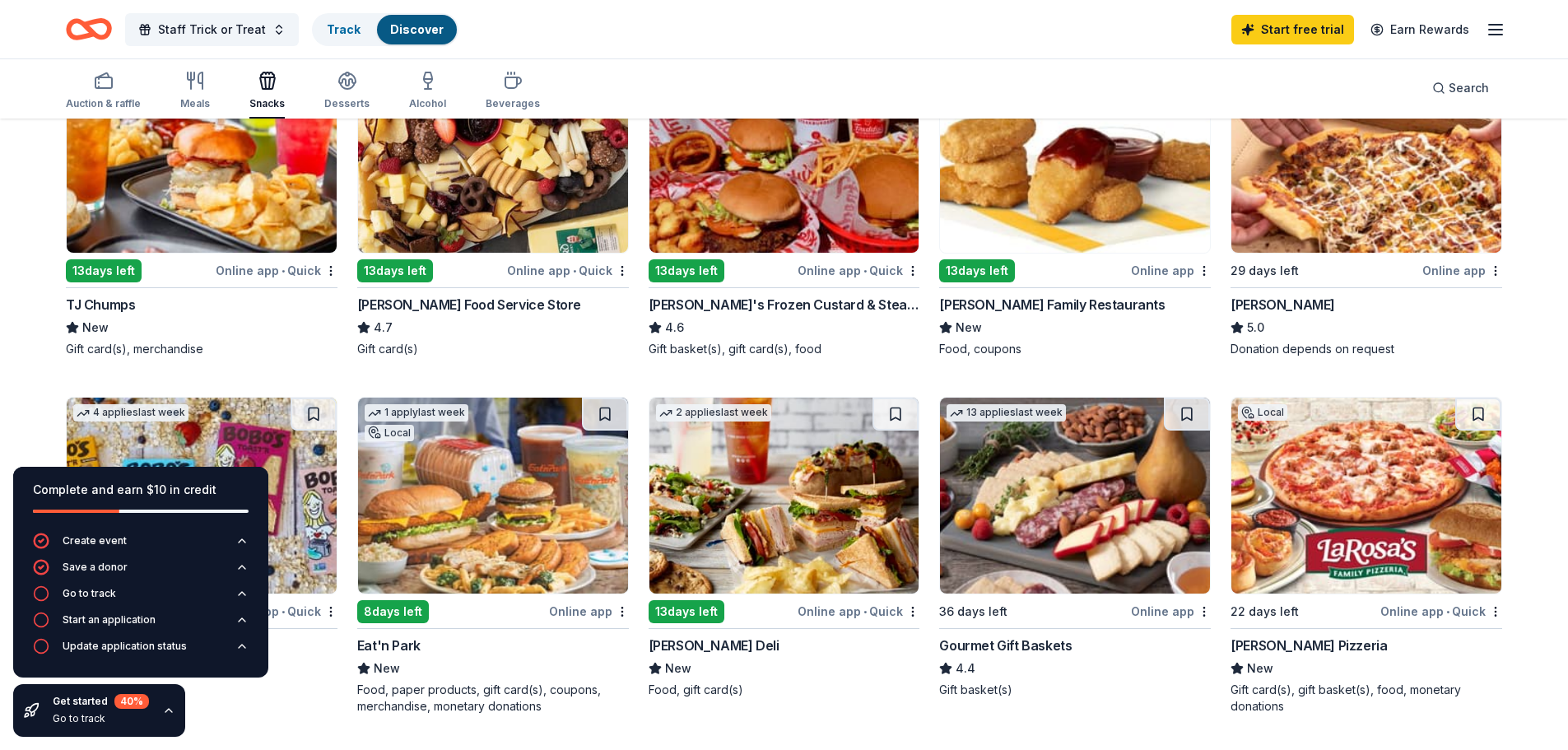
scroll to position [0, 0]
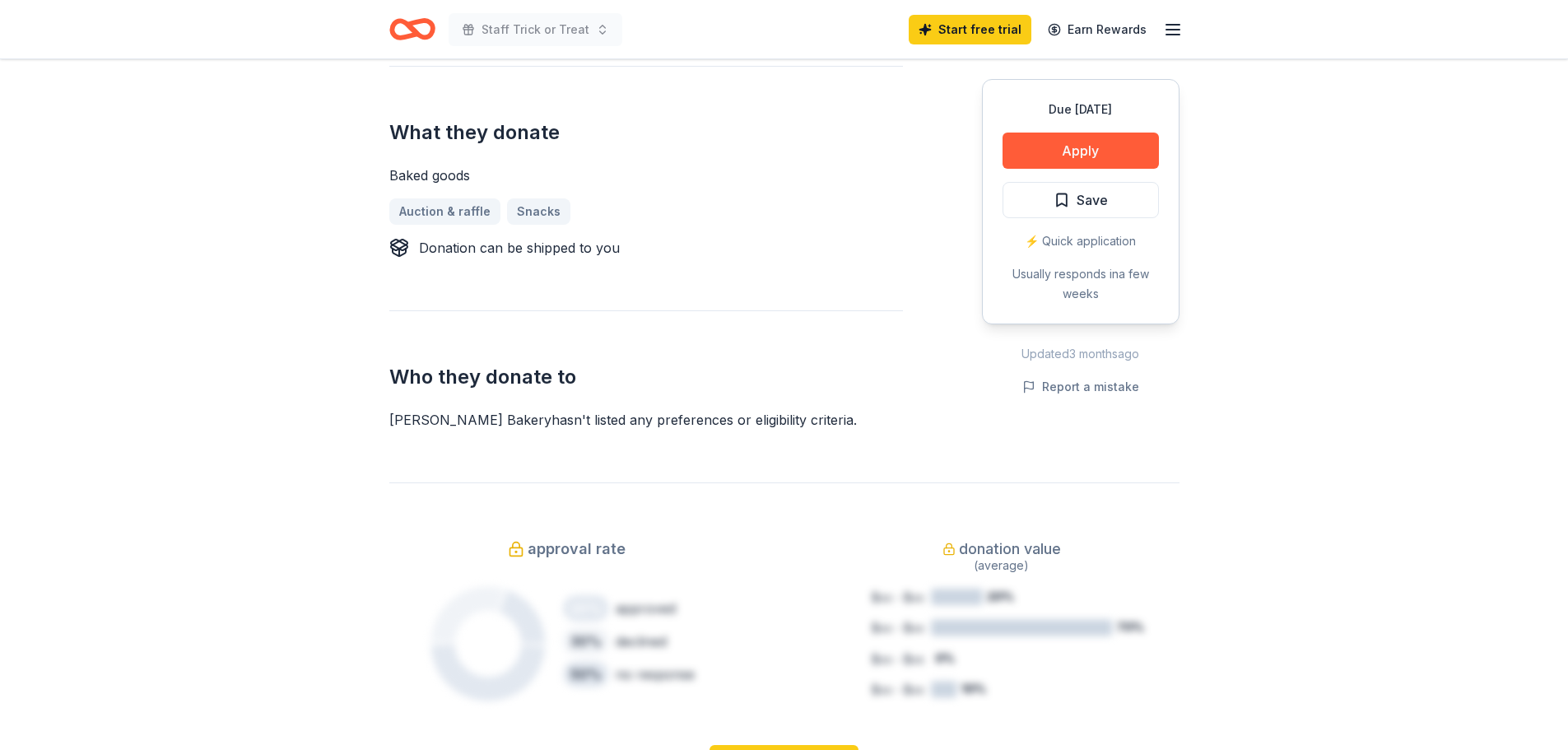
scroll to position [412, 0]
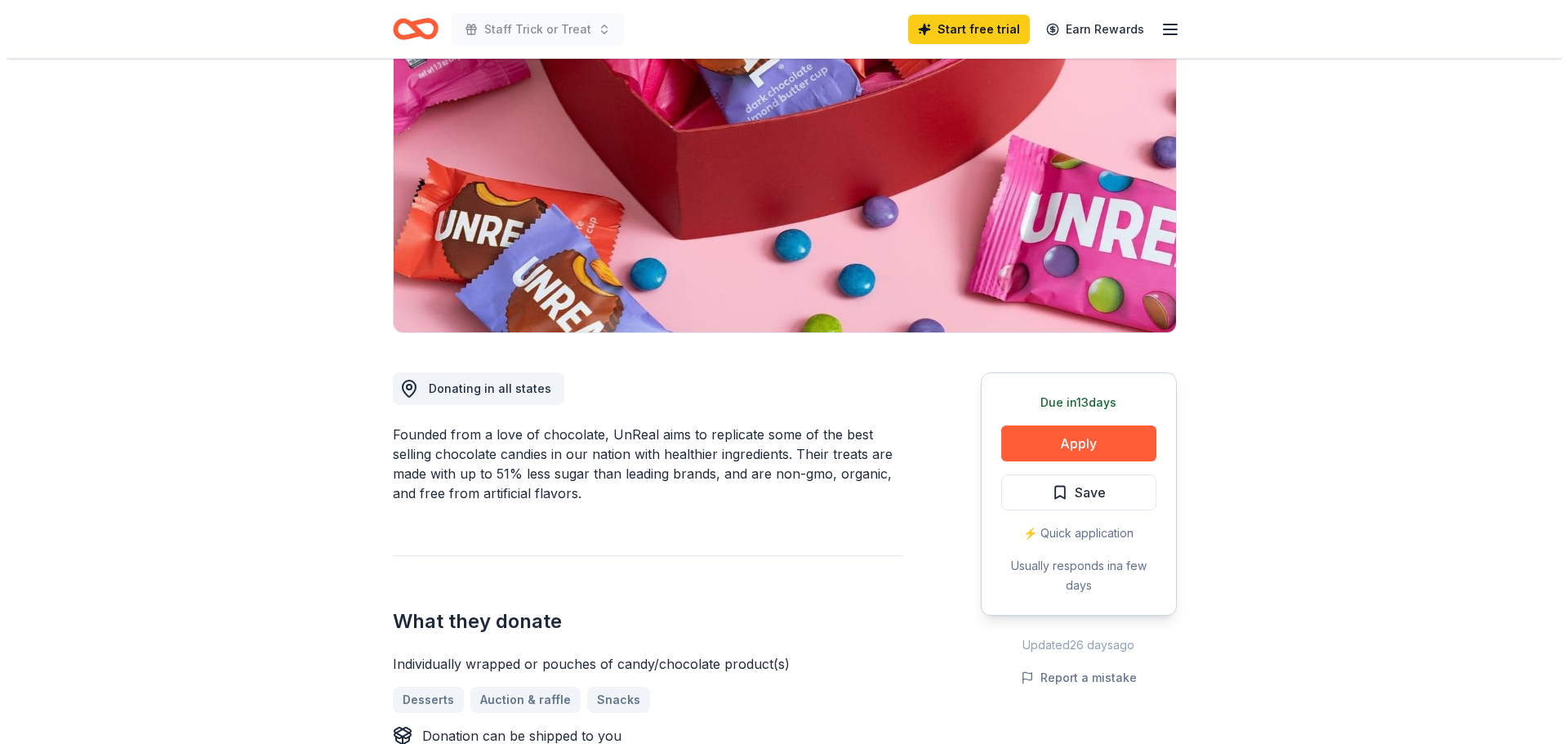
scroll to position [245, 0]
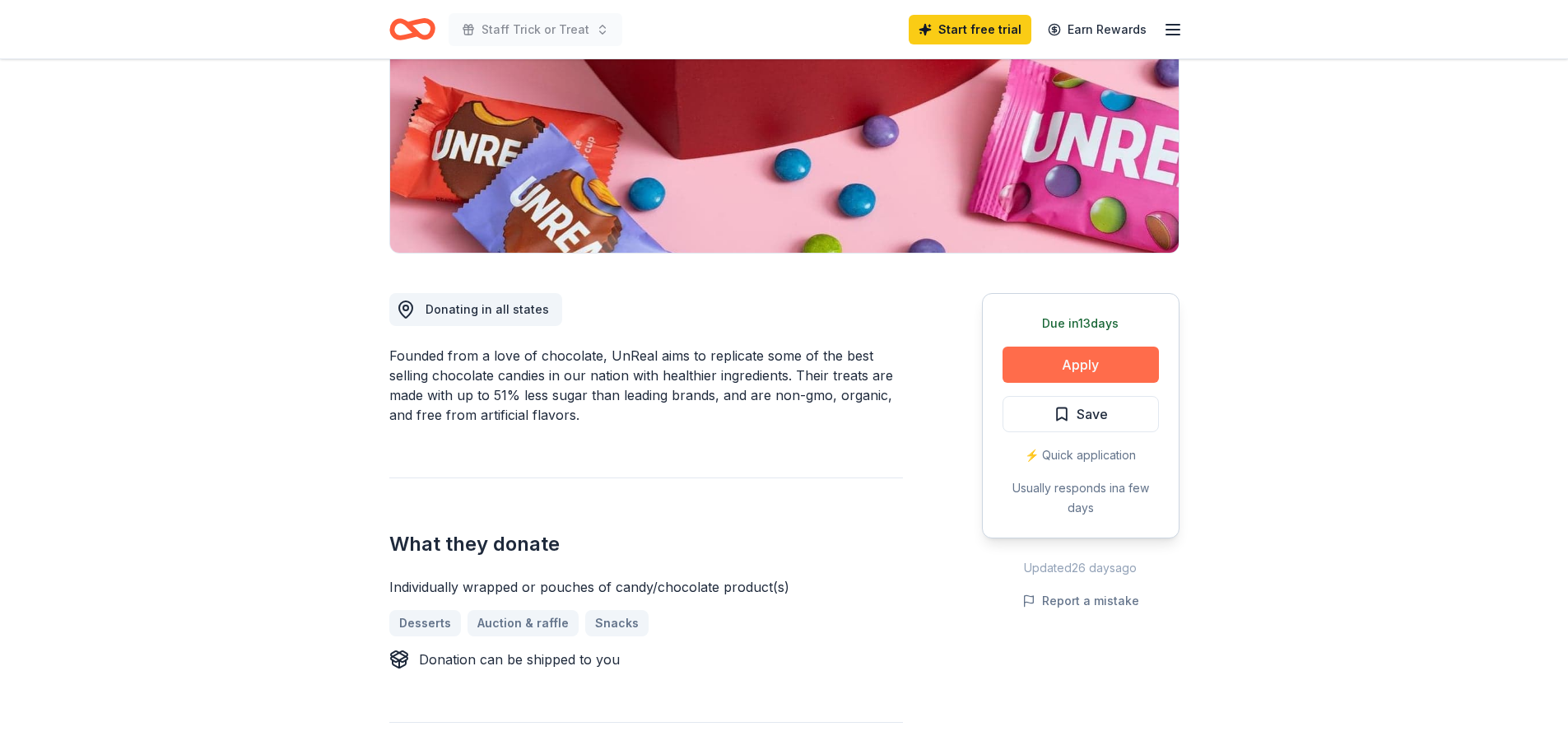
click at [1085, 363] on button "Apply" at bounding box center [1081, 365] width 156 height 36
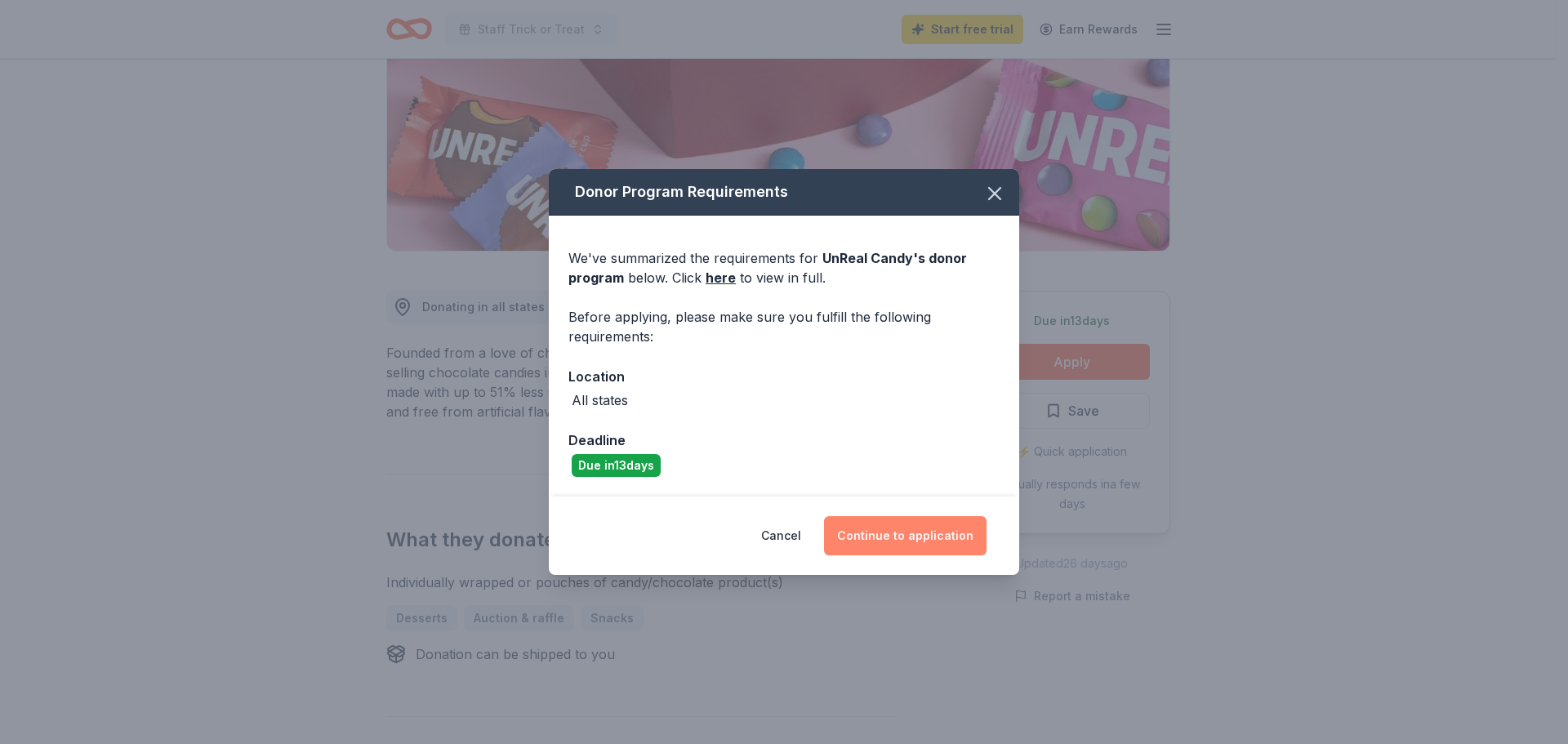
click at [859, 533] on button "Continue to application" at bounding box center [905, 536] width 163 height 39
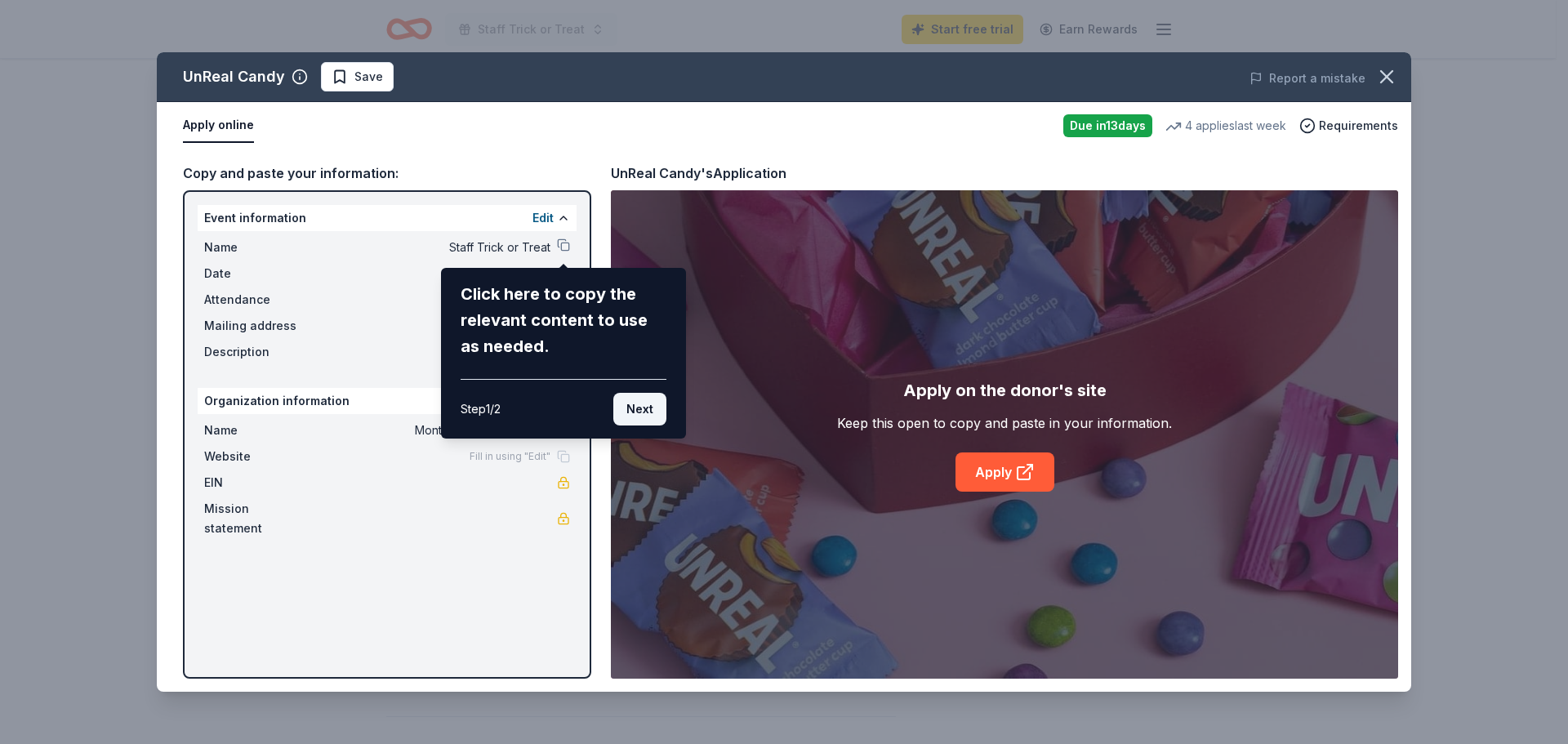
click at [646, 410] on button "Next" at bounding box center [640, 408] width 53 height 33
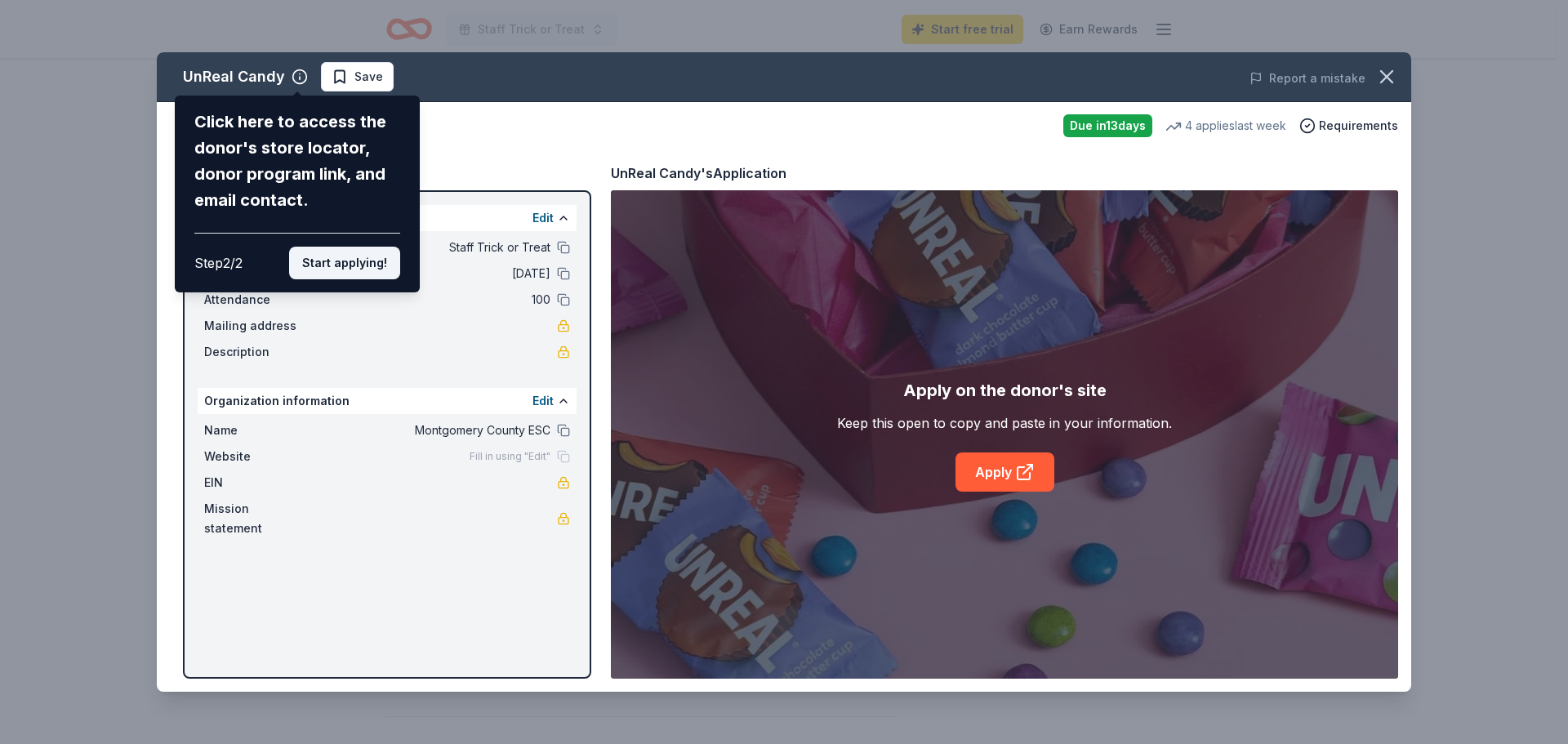
click at [370, 258] on button "Start applying!" at bounding box center [344, 263] width 111 height 33
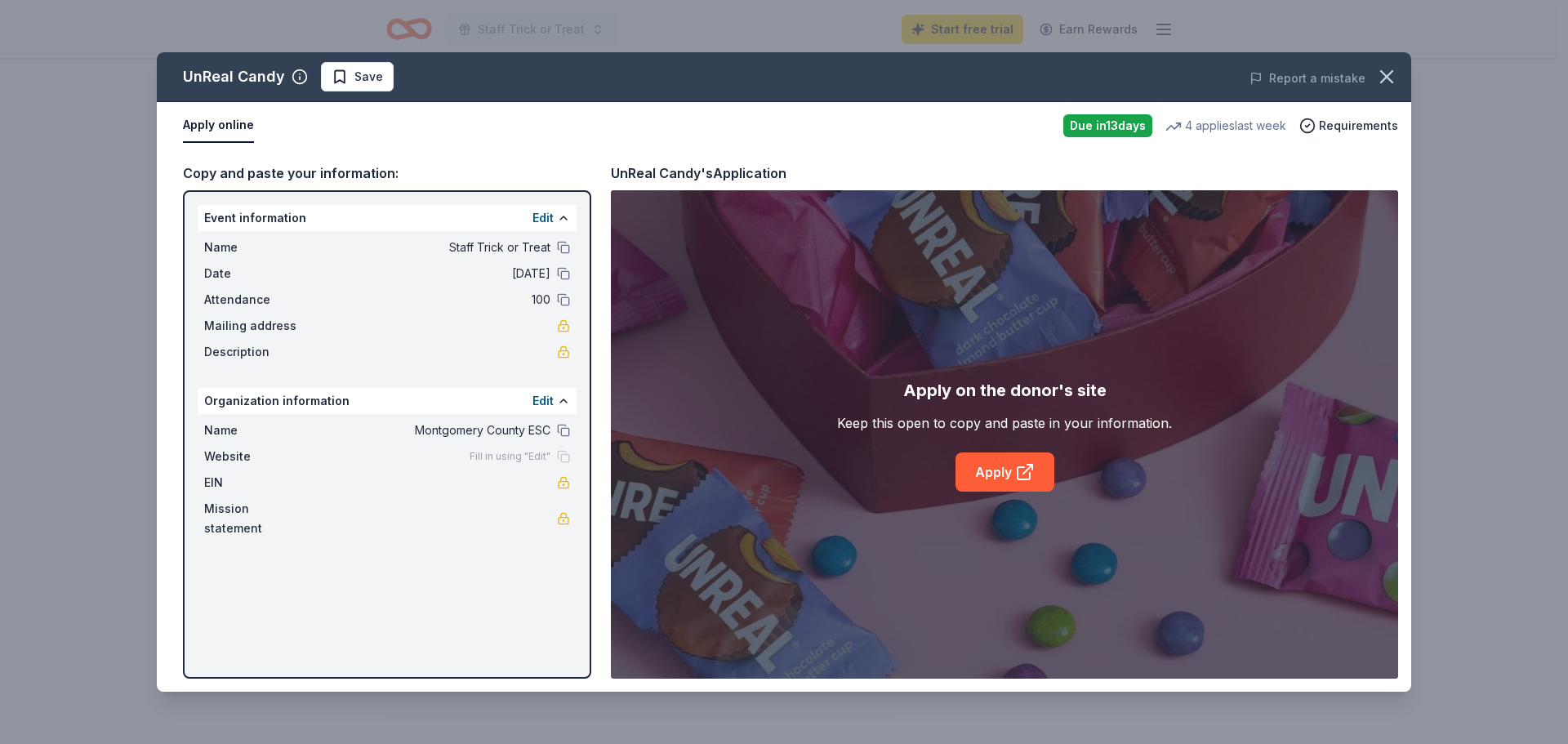
click at [1002, 471] on div "UnReal Candy Save Report a mistake Apply online Due in 13 days 4 applies last w…" at bounding box center [784, 372] width 1255 height 639
click at [1004, 466] on link "Apply" at bounding box center [1005, 472] width 99 height 39
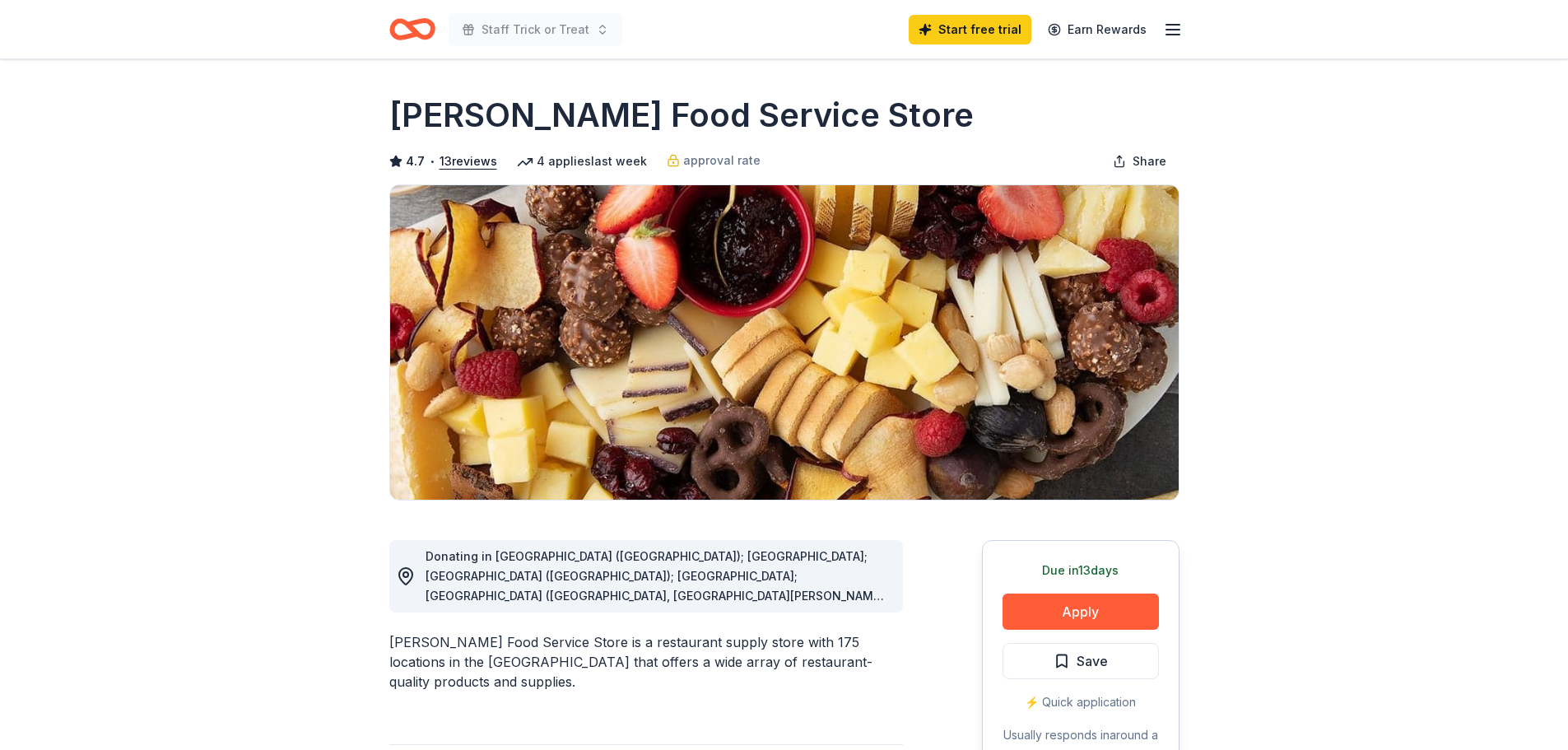
scroll to position [247, 0]
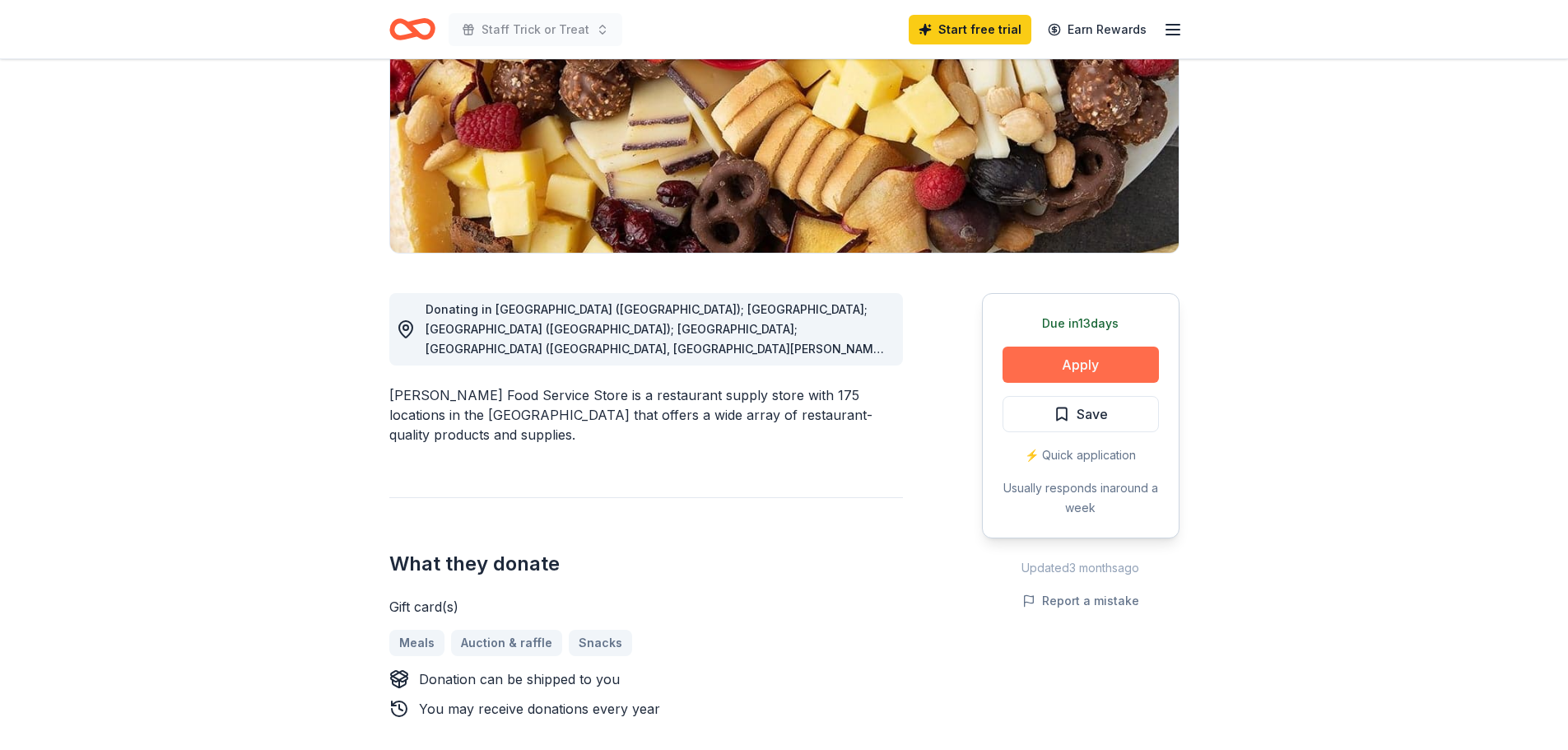
click at [1075, 351] on button "Apply" at bounding box center [1081, 365] width 156 height 36
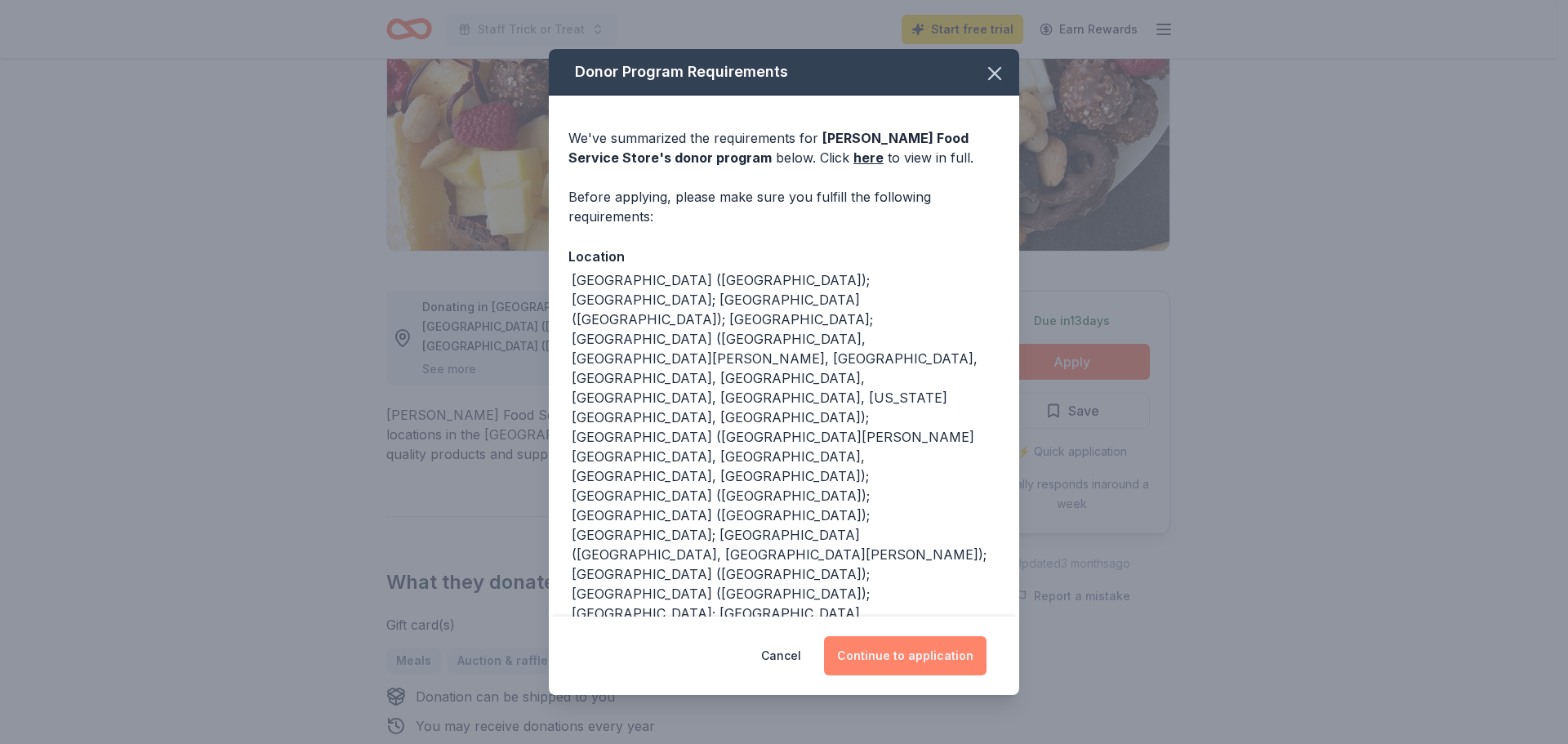
click at [885, 655] on button "Continue to application" at bounding box center [905, 656] width 163 height 39
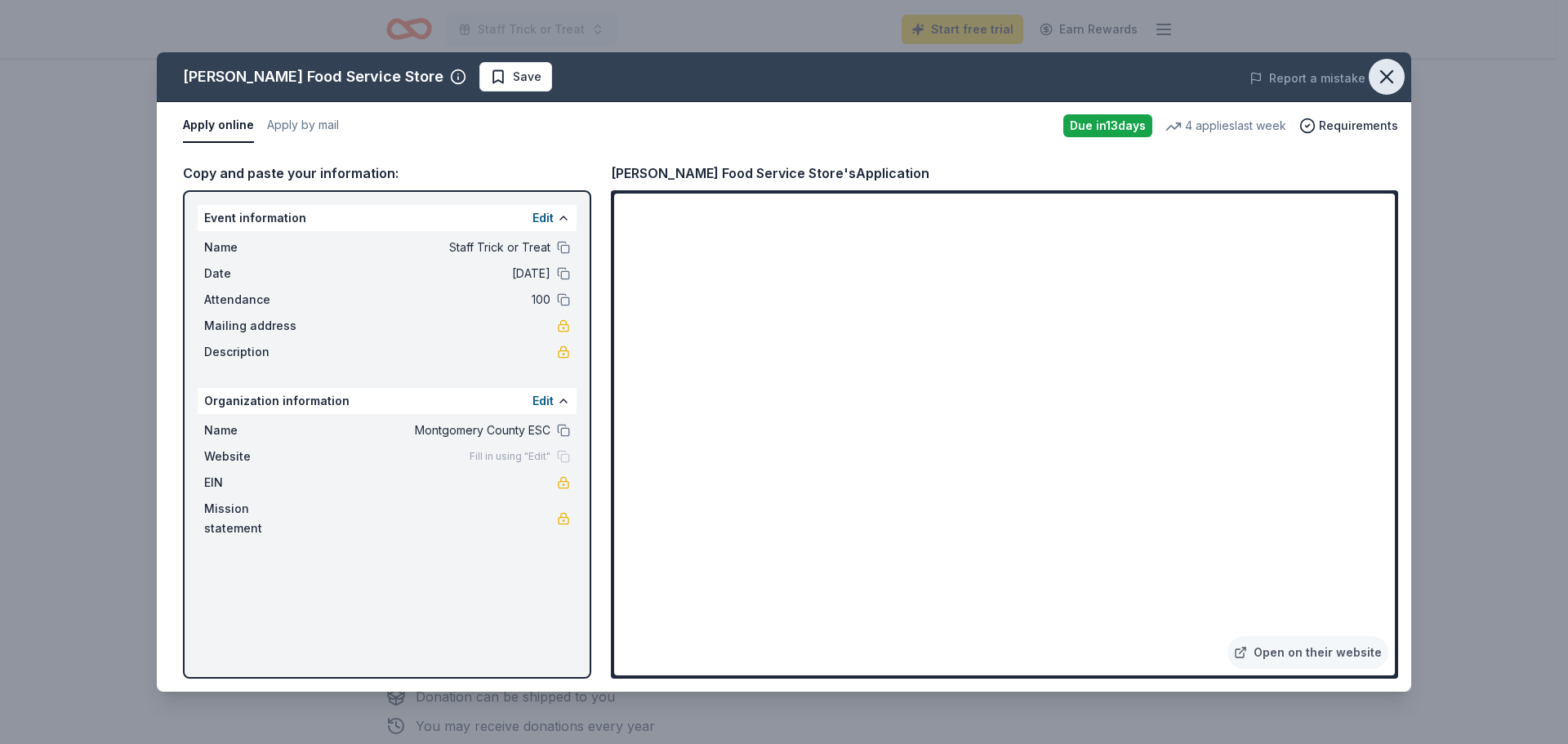
click at [1382, 79] on icon "button" at bounding box center [1387, 77] width 22 height 22
